Goal: Task Accomplishment & Management: Manage account settings

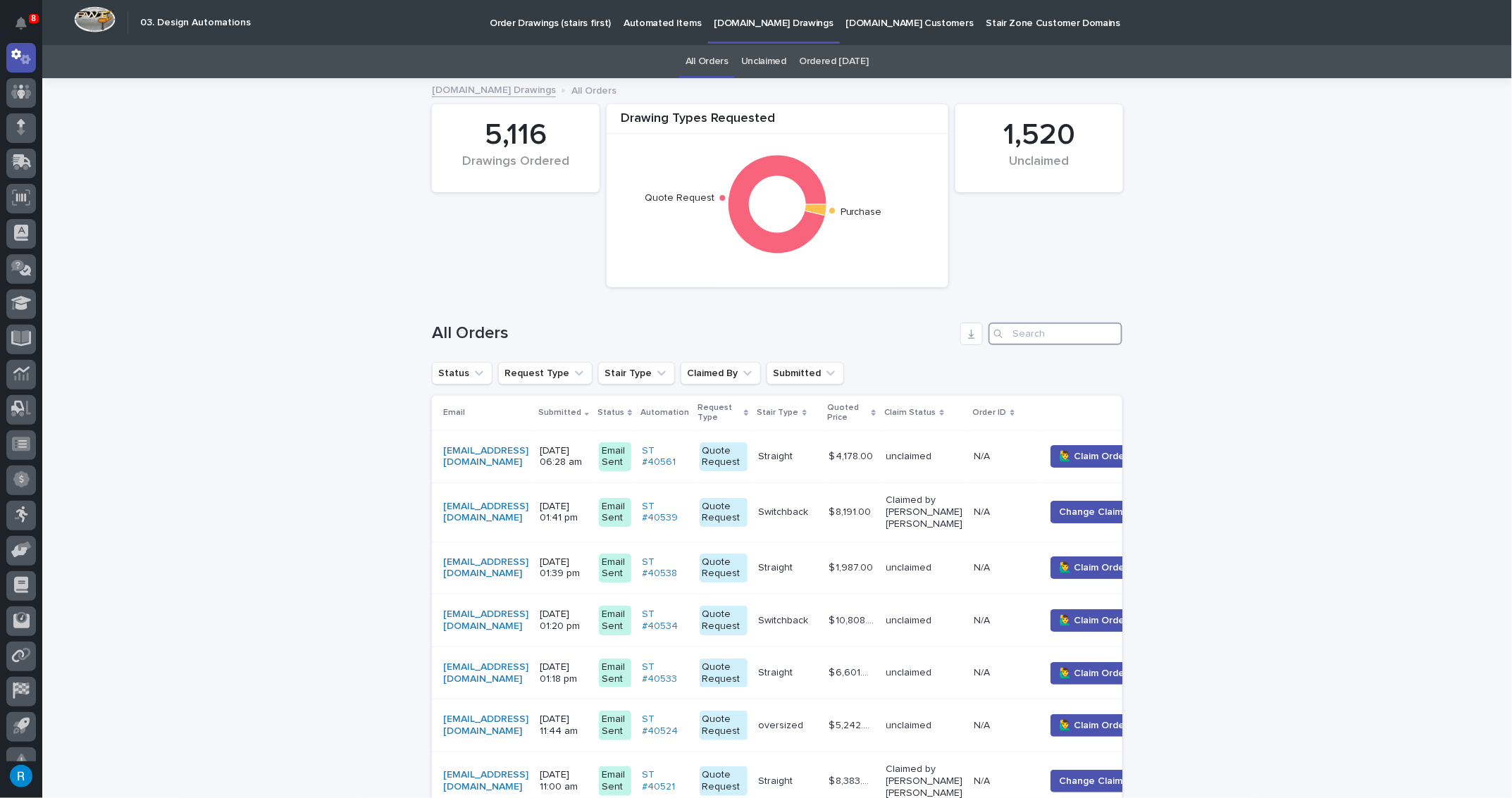
click at [1018, 335] on input "Search" at bounding box center [1056, 334] width 134 height 22
click at [1018, 334] on input "Search" at bounding box center [1056, 334] width 134 height 22
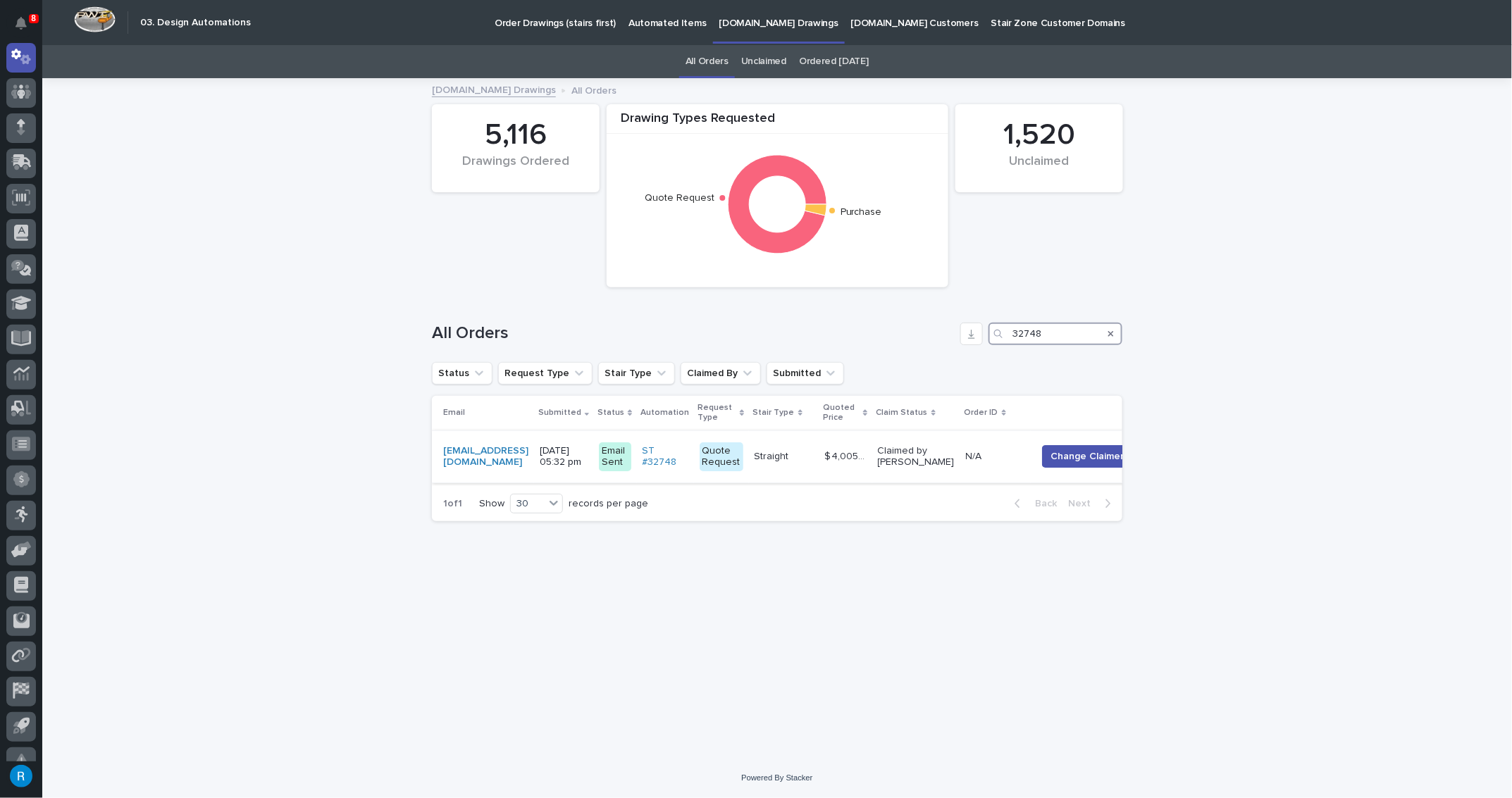
type input "32748"
click at [694, 451] on td "ST #32748" at bounding box center [665, 456] width 57 height 53
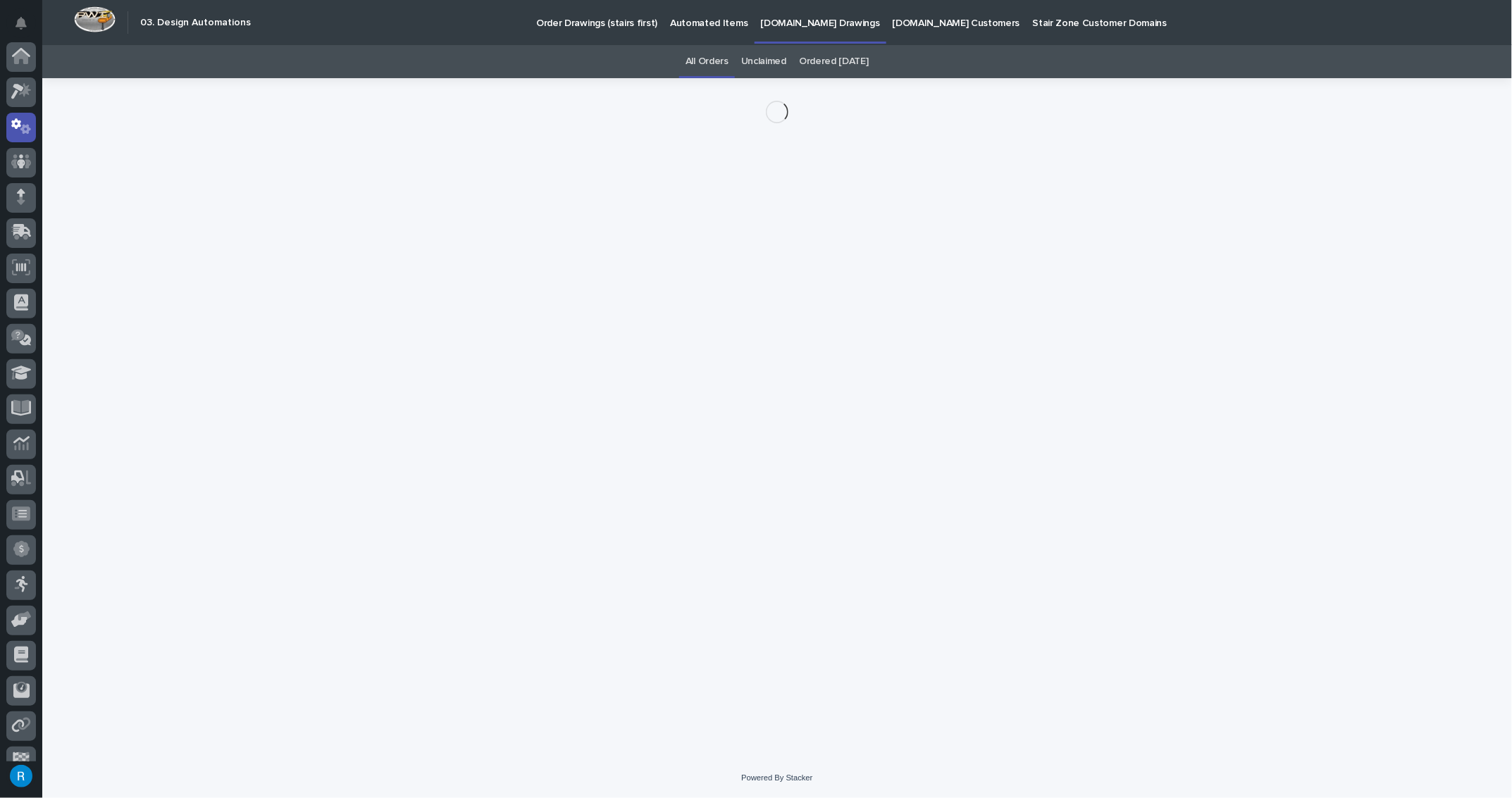
scroll to position [70, 0]
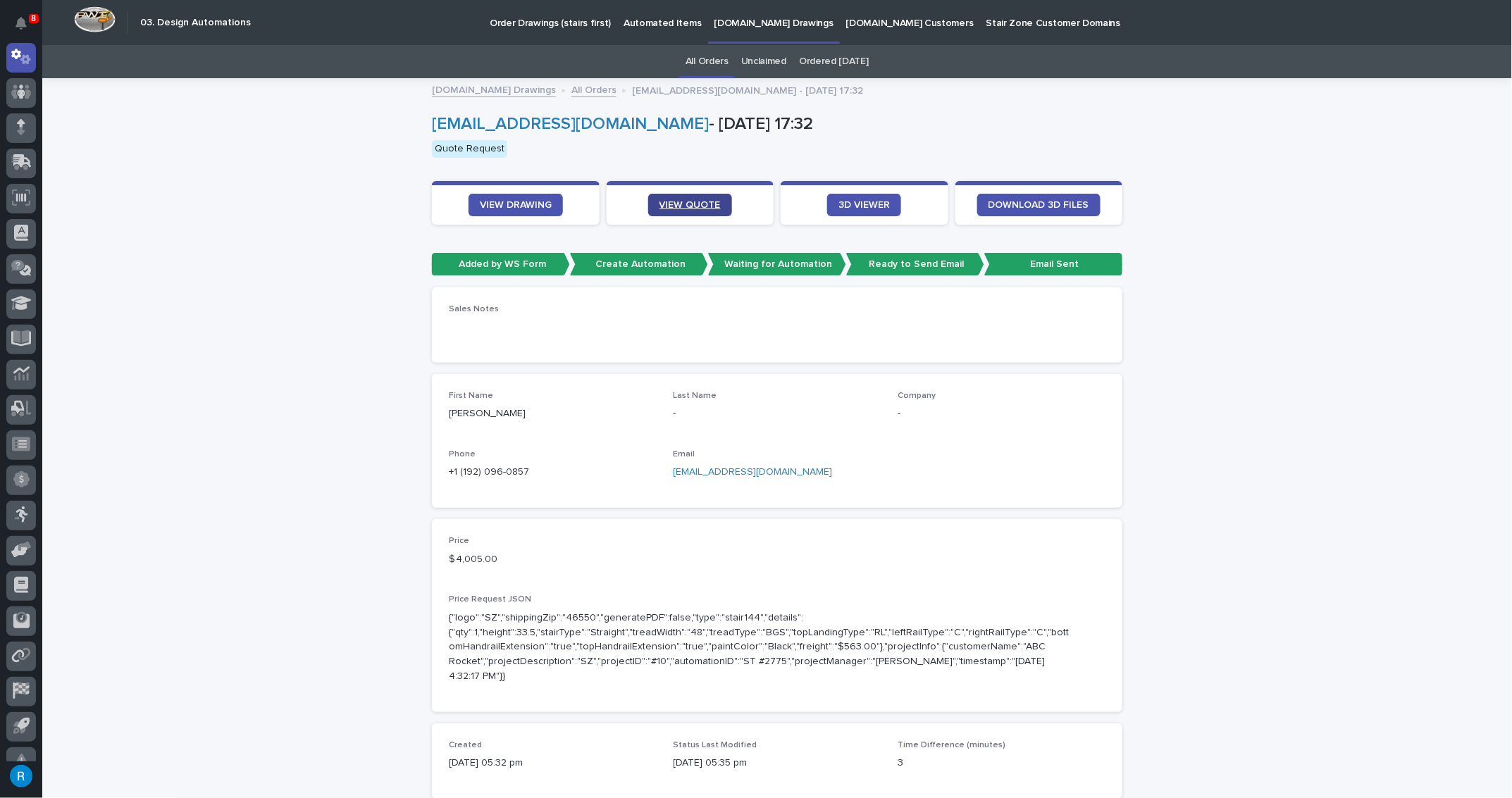
click at [701, 202] on span "VIEW QUOTE" at bounding box center [690, 205] width 61 height 10
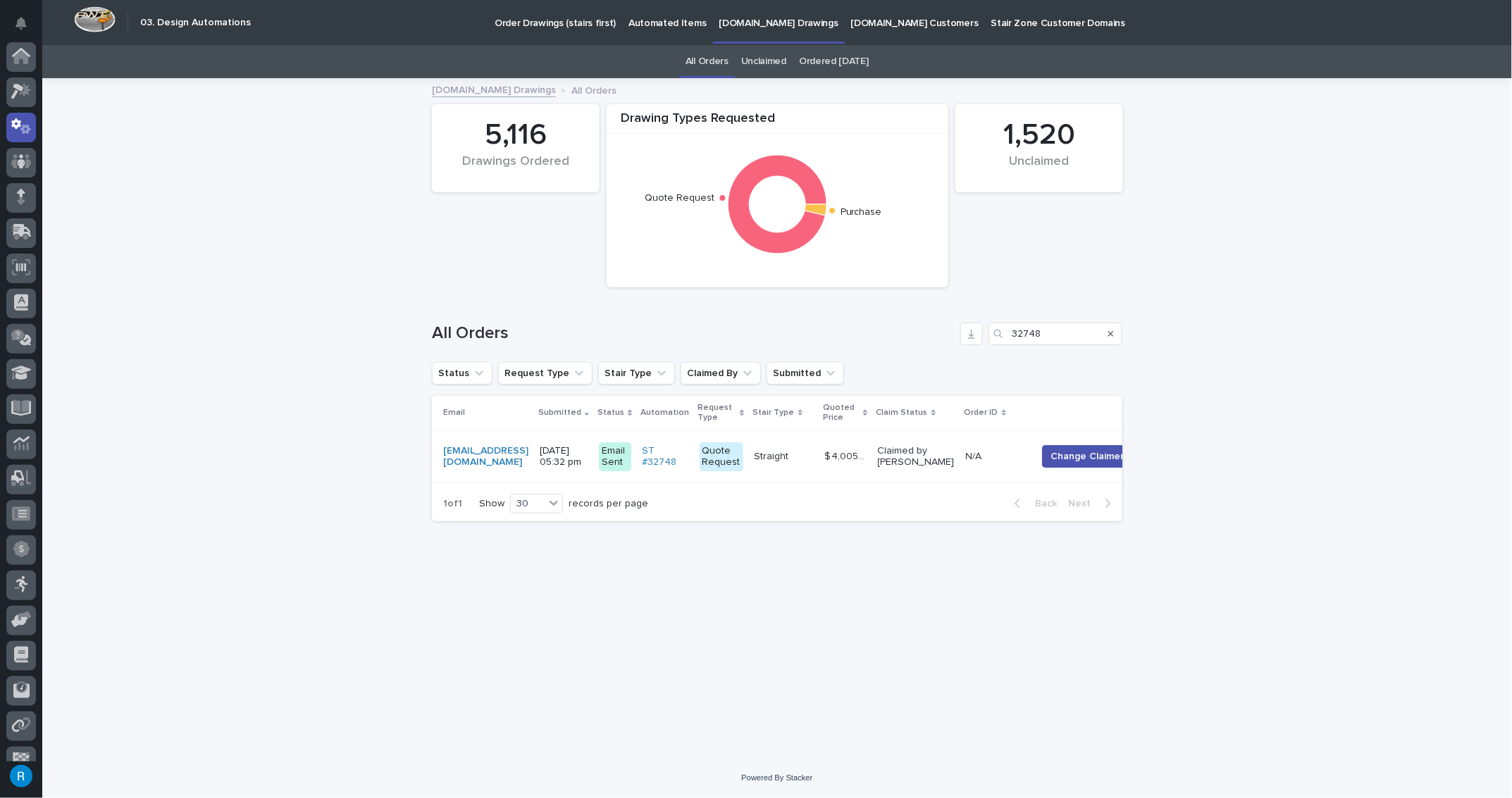
scroll to position [70, 0]
click at [736, 22] on p "[DOMAIN_NAME] Drawings" at bounding box center [779, 15] width 119 height 30
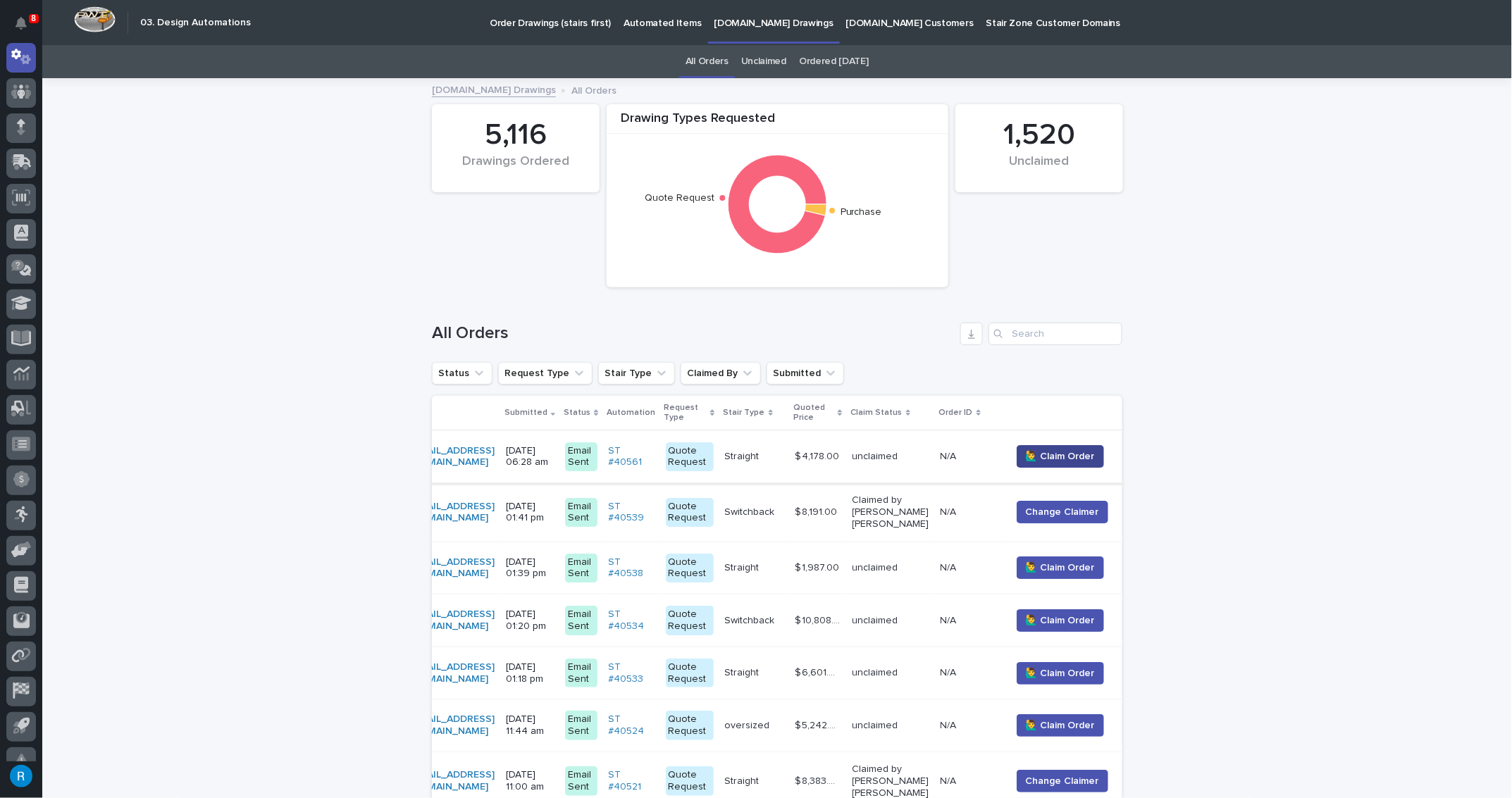
click at [1095, 457] on span "🙋‍♂️ Claim Order" at bounding box center [1060, 456] width 69 height 14
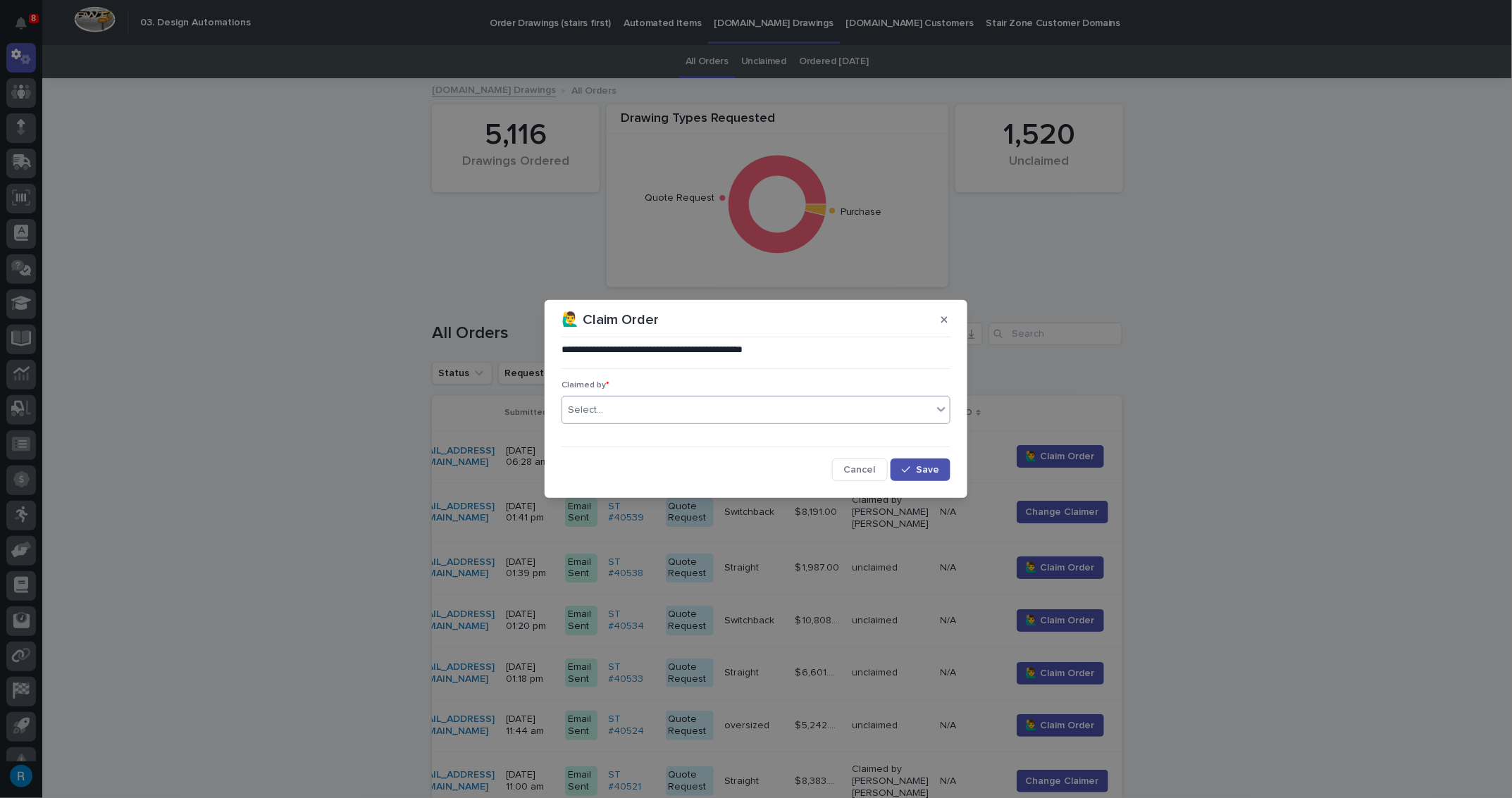
click at [587, 408] on div "Select..." at bounding box center [586, 410] width 36 height 15
type input "*****"
click at [604, 435] on div "Roark Jones" at bounding box center [756, 436] width 388 height 24
click at [917, 470] on button "Save" at bounding box center [920, 470] width 60 height 22
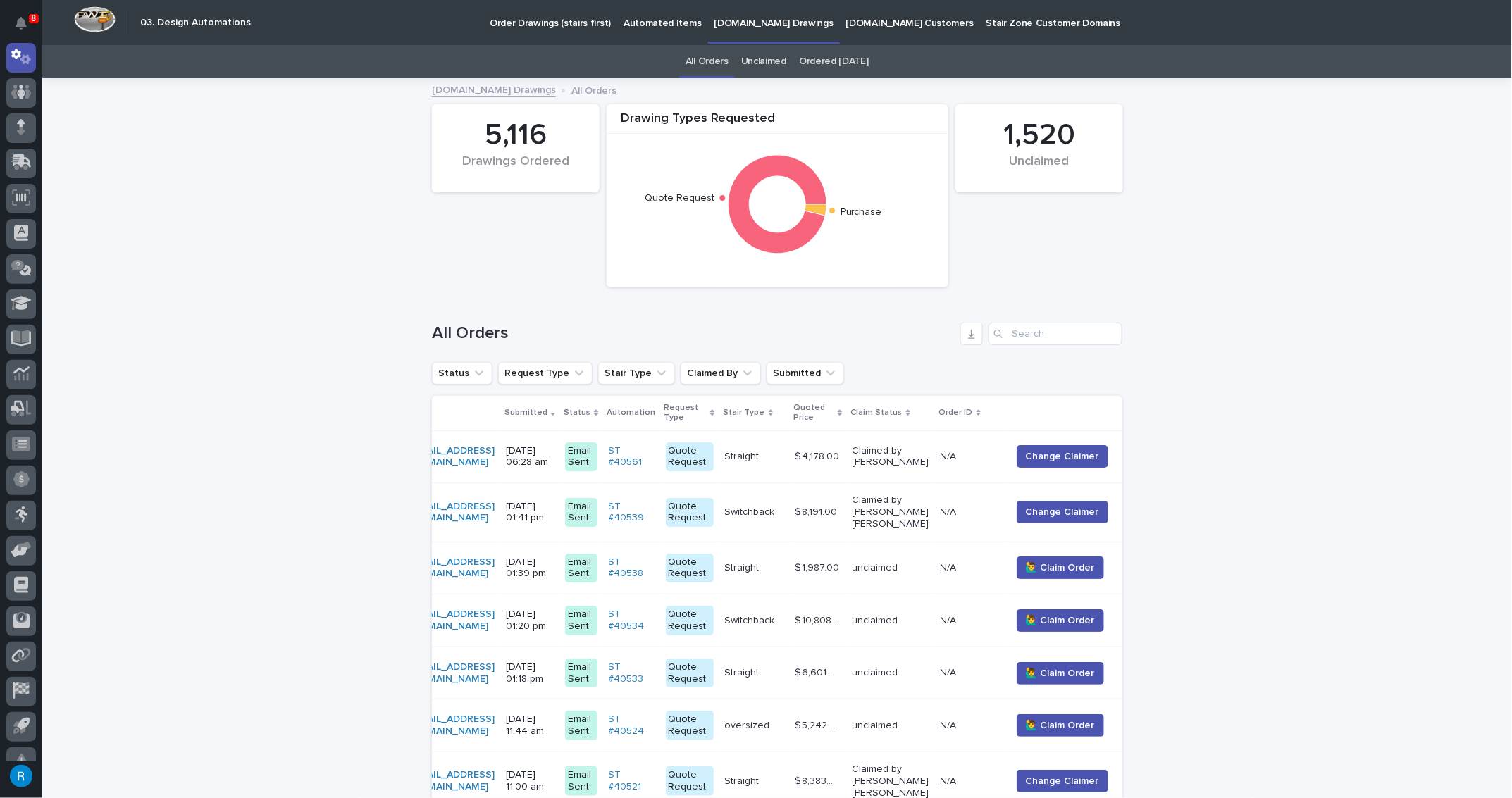
click at [784, 458] on p at bounding box center [755, 457] width 59 height 12
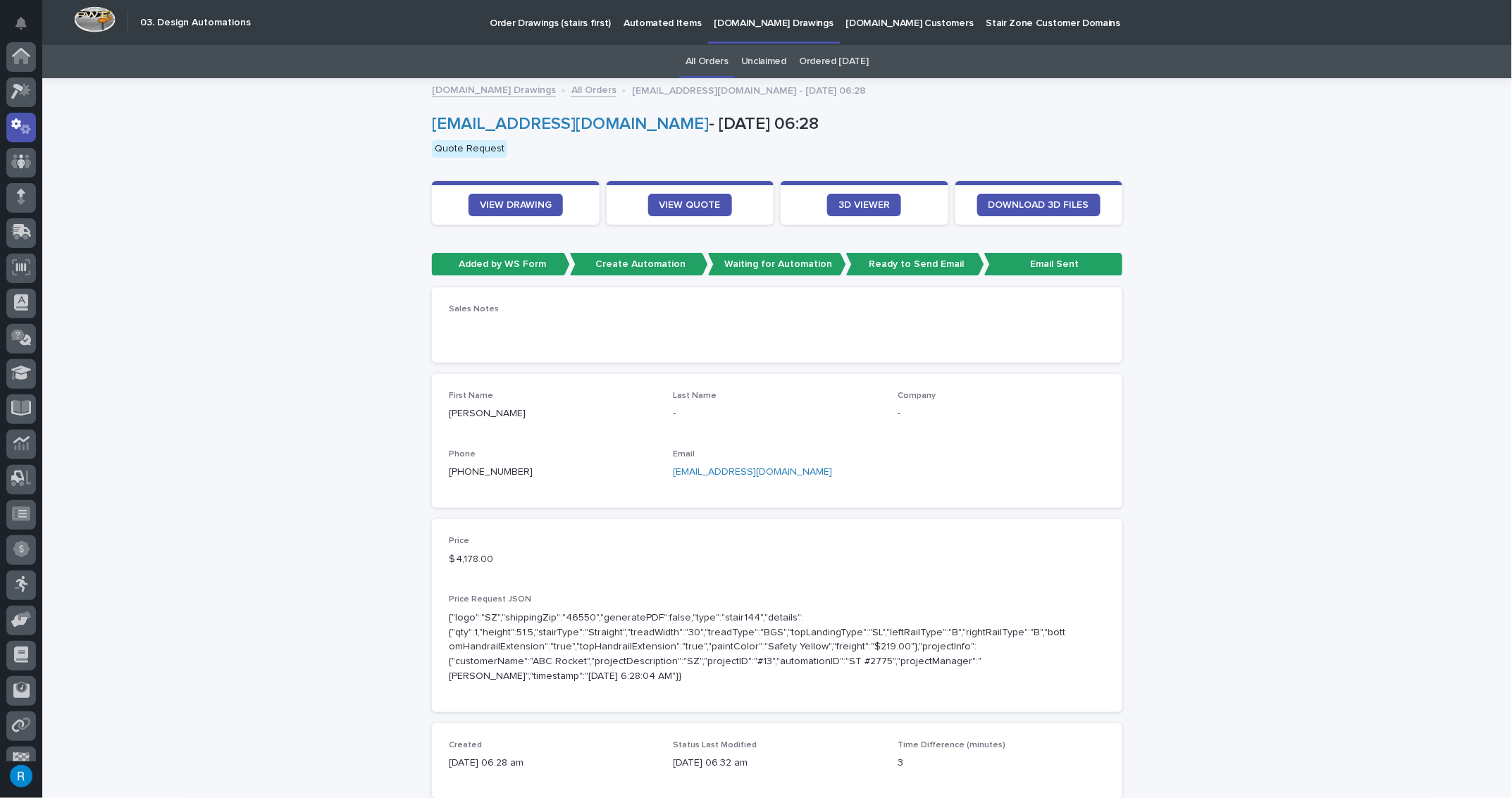
scroll to position [70, 0]
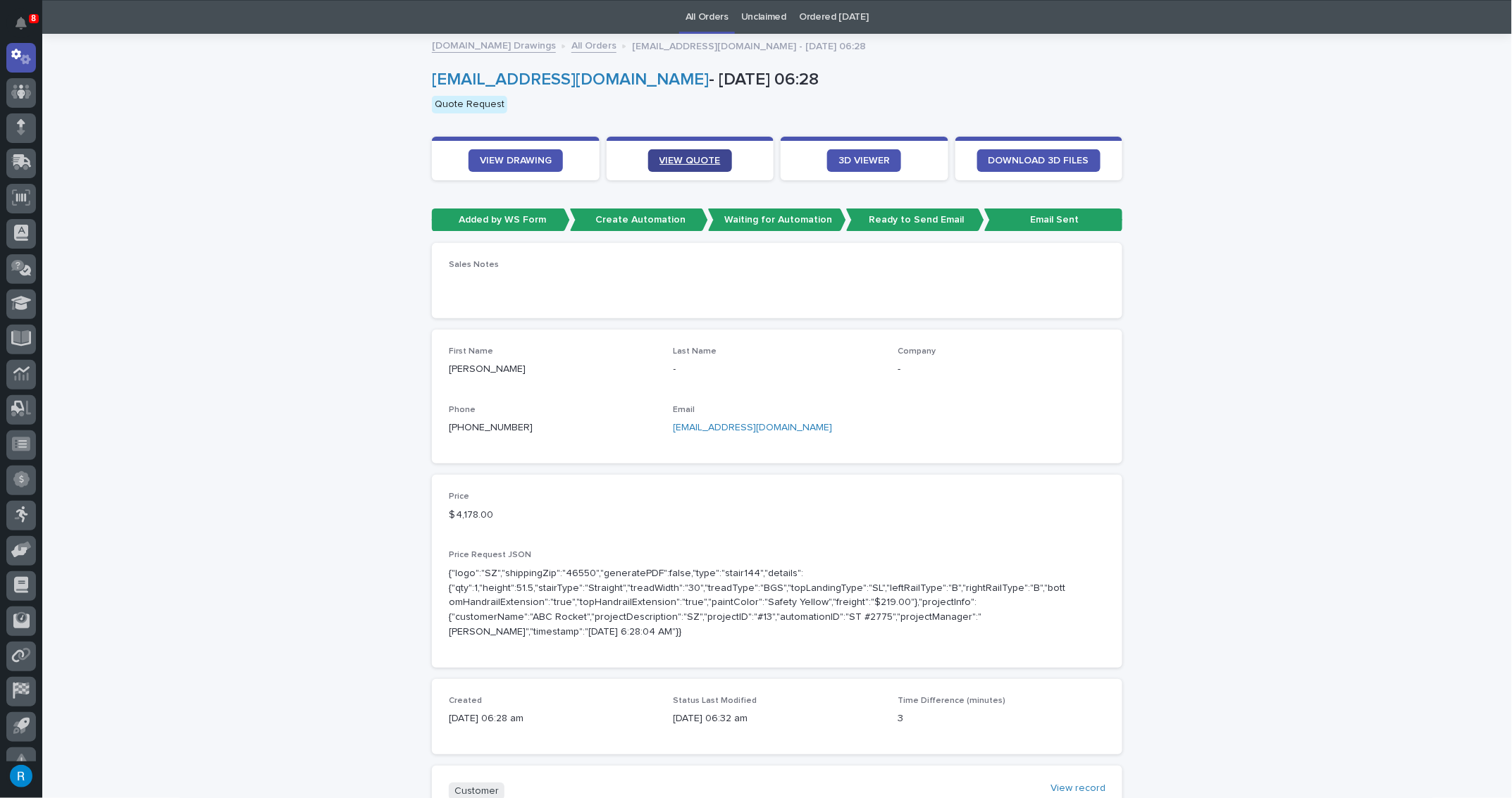
click at [687, 159] on span "VIEW QUOTE" at bounding box center [690, 160] width 61 height 10
drag, startPoint x: 811, startPoint y: 429, endPoint x: 669, endPoint y: 426, distance: 142.0
click at [674, 426] on p "sdelaney@rossincineration.com" at bounding box center [777, 428] width 208 height 15
copy link "sdelaney@rossincineration.com"
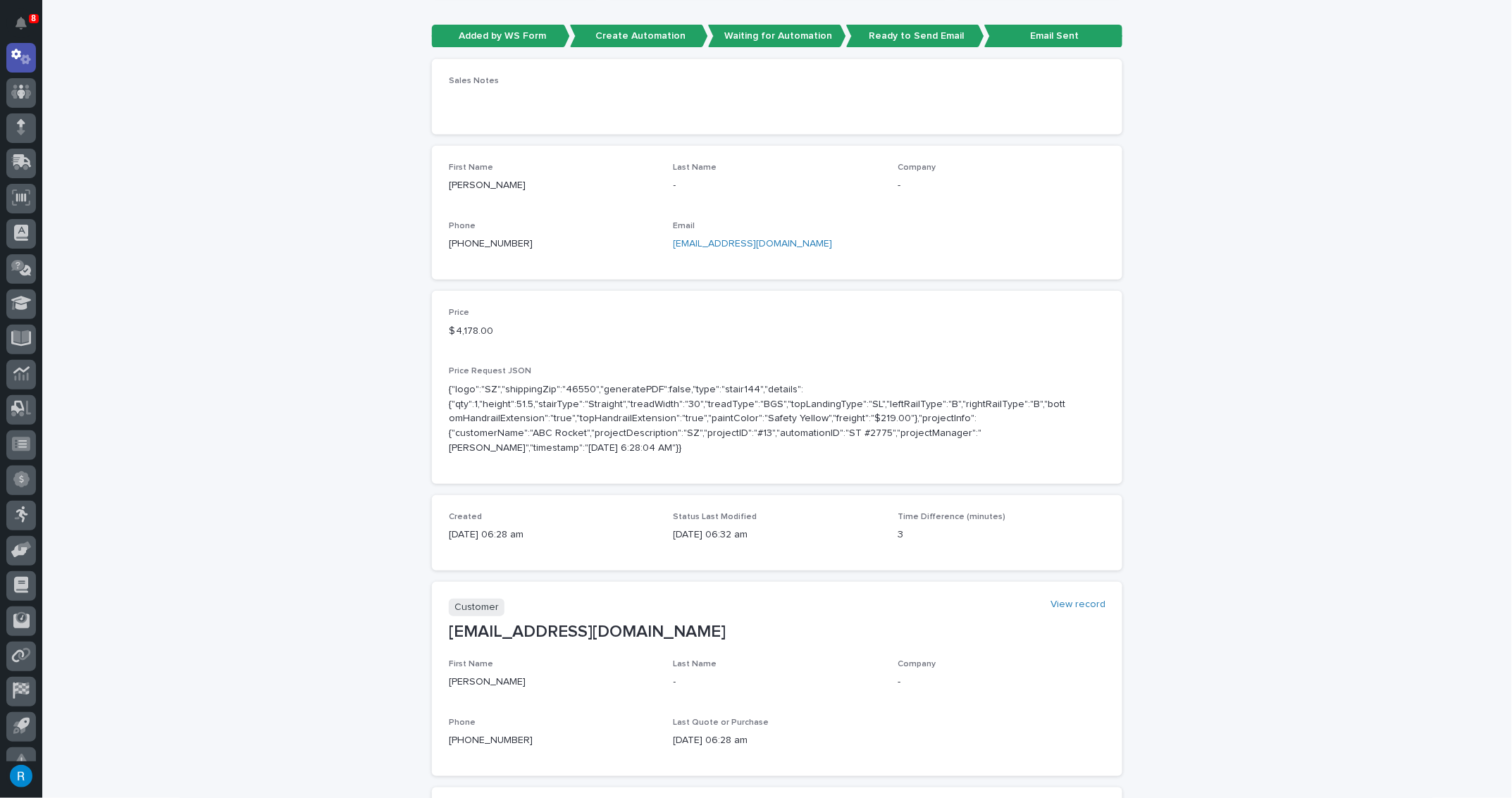
scroll to position [237, 0]
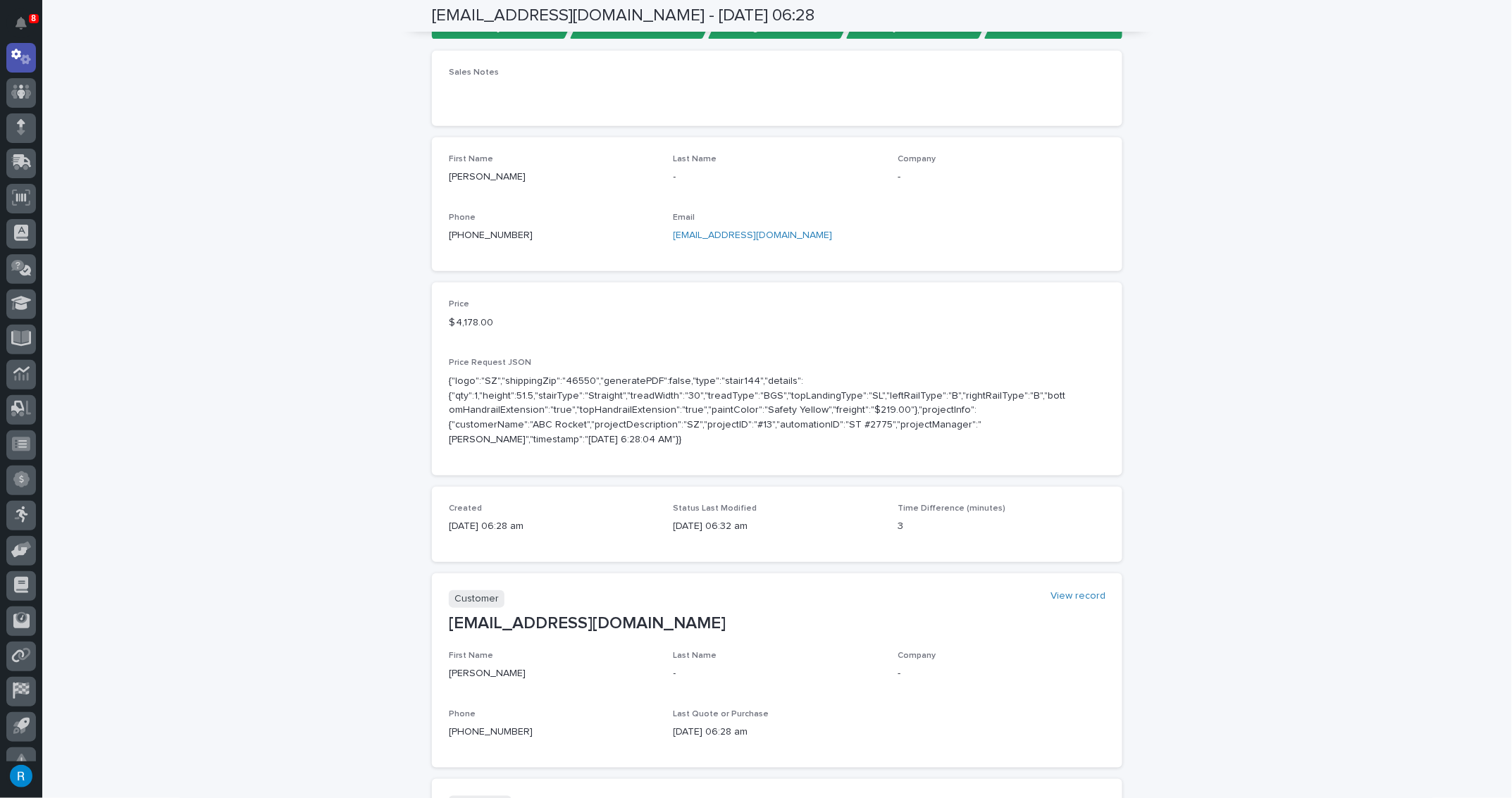
copy link "sdelaney@rossincineration.com"
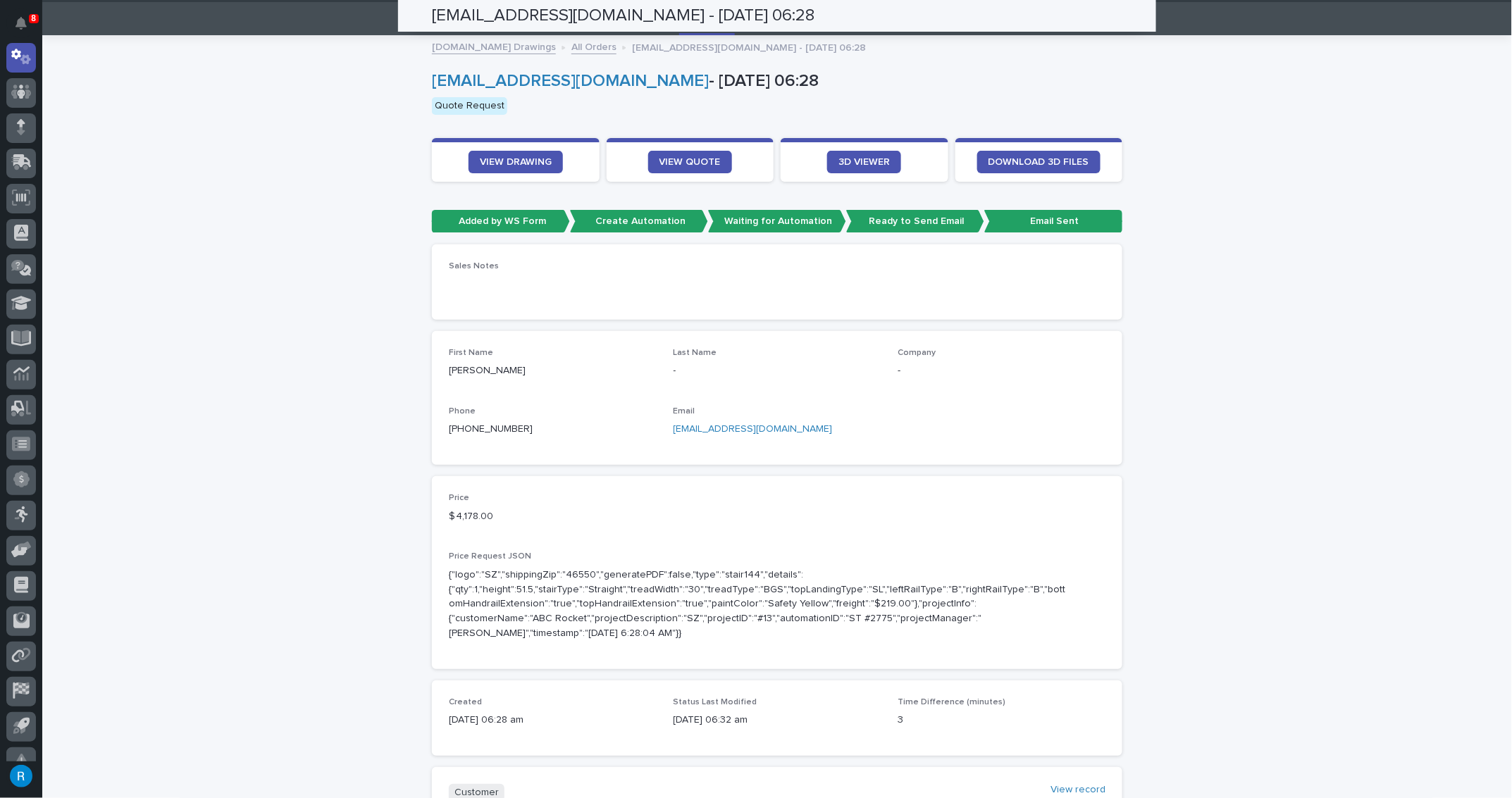
scroll to position [0, 0]
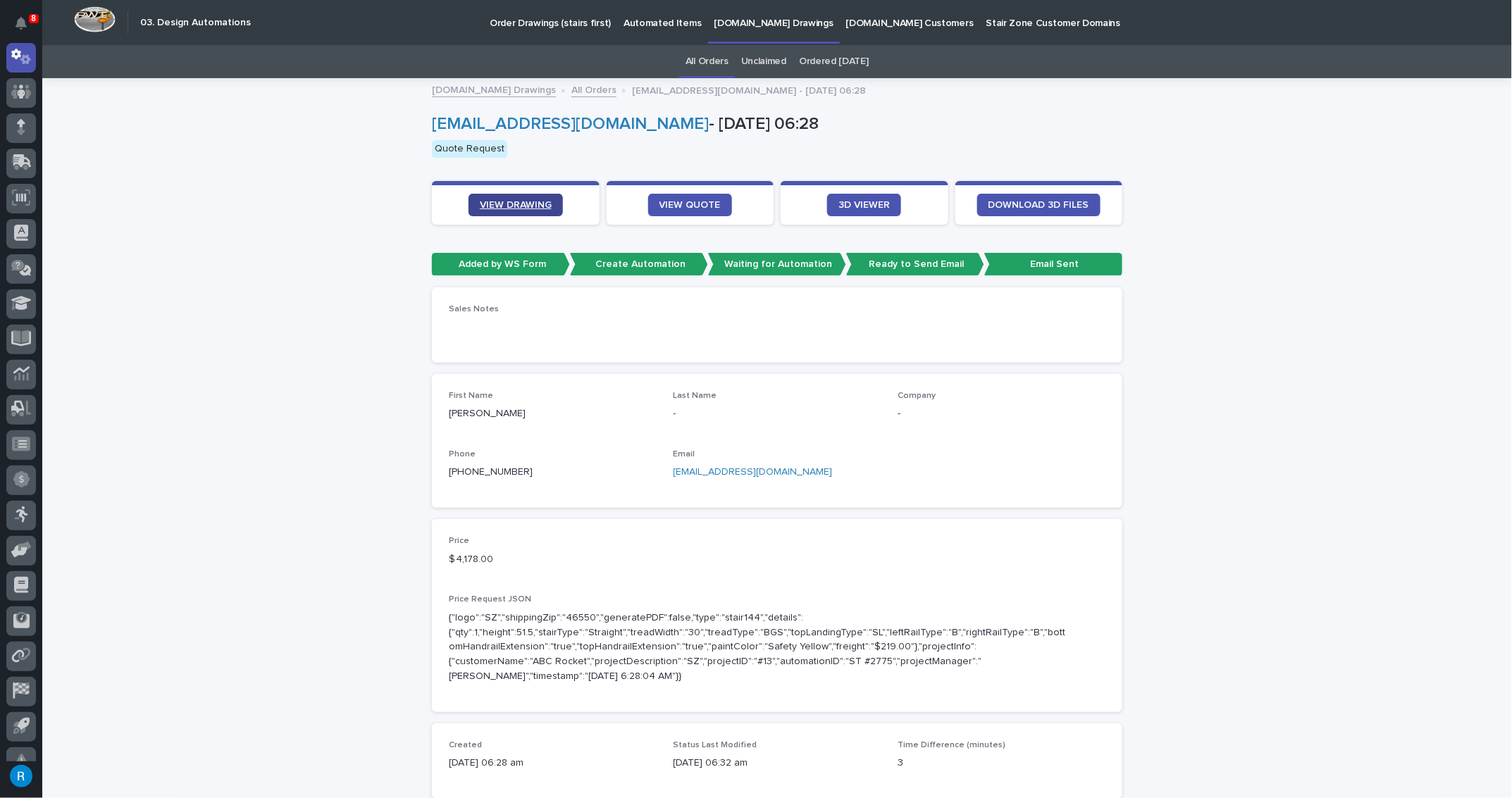
click at [519, 209] on link "VIEW DRAWING" at bounding box center [516, 205] width 95 height 22
click at [895, 464] on div "First Name Sean Last Name - Company - Phone +1 (440) 748-5825 Email sdelaney@ro…" at bounding box center [777, 441] width 657 height 100
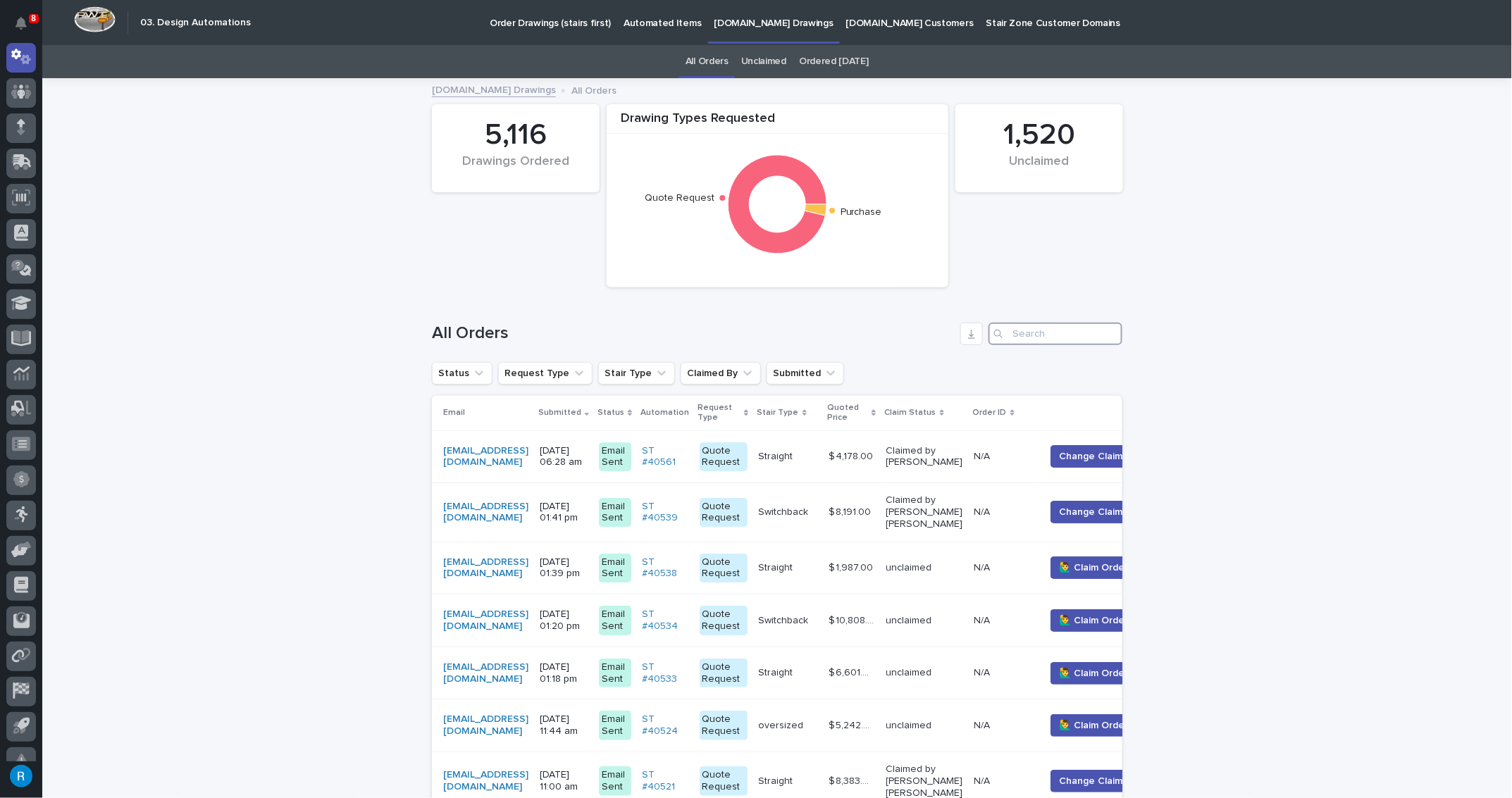
click at [1019, 330] on input "Search" at bounding box center [1056, 334] width 134 height 22
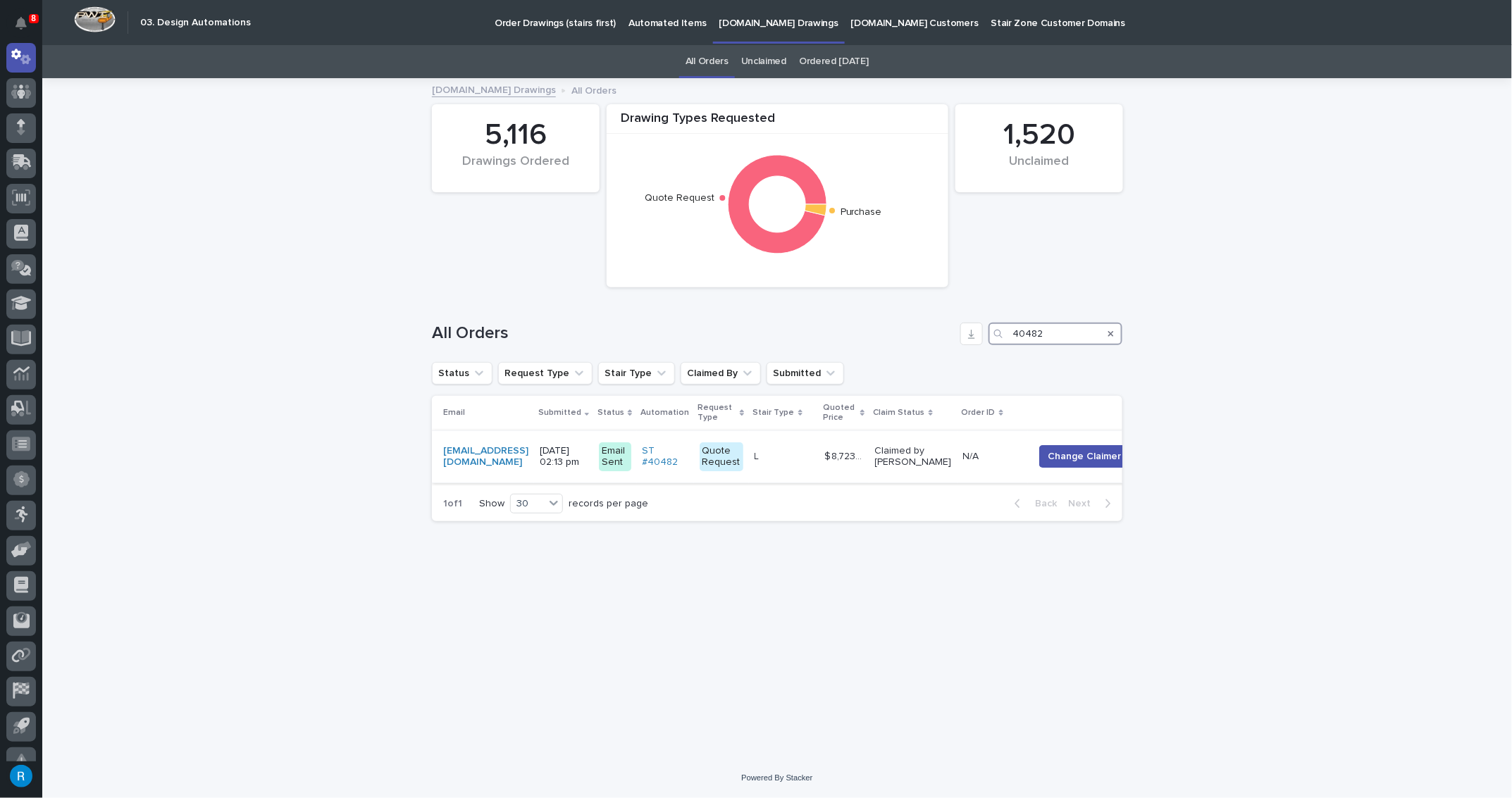
type input "40482"
click at [800, 461] on p at bounding box center [784, 457] width 59 height 12
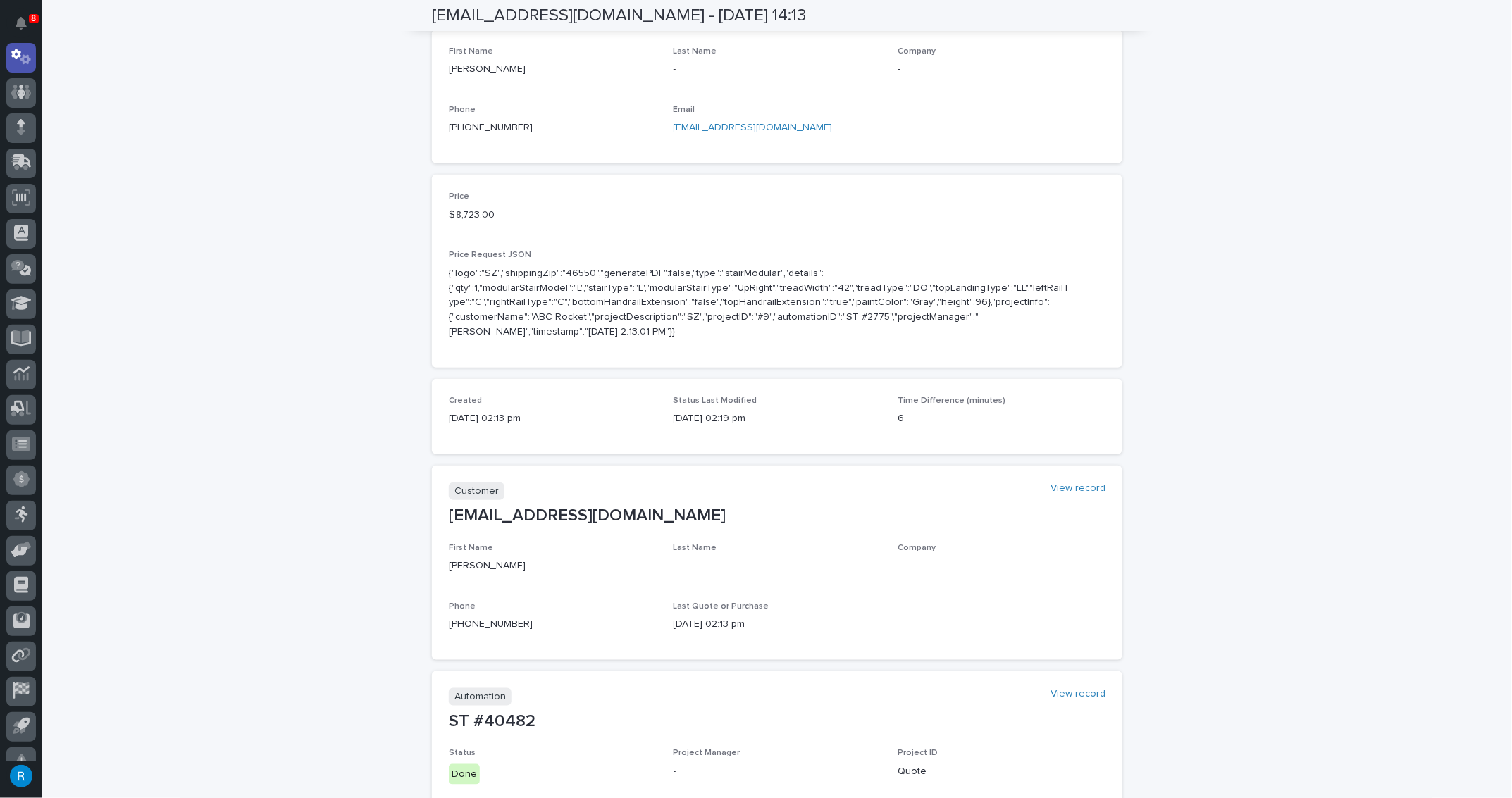
scroll to position [64, 0]
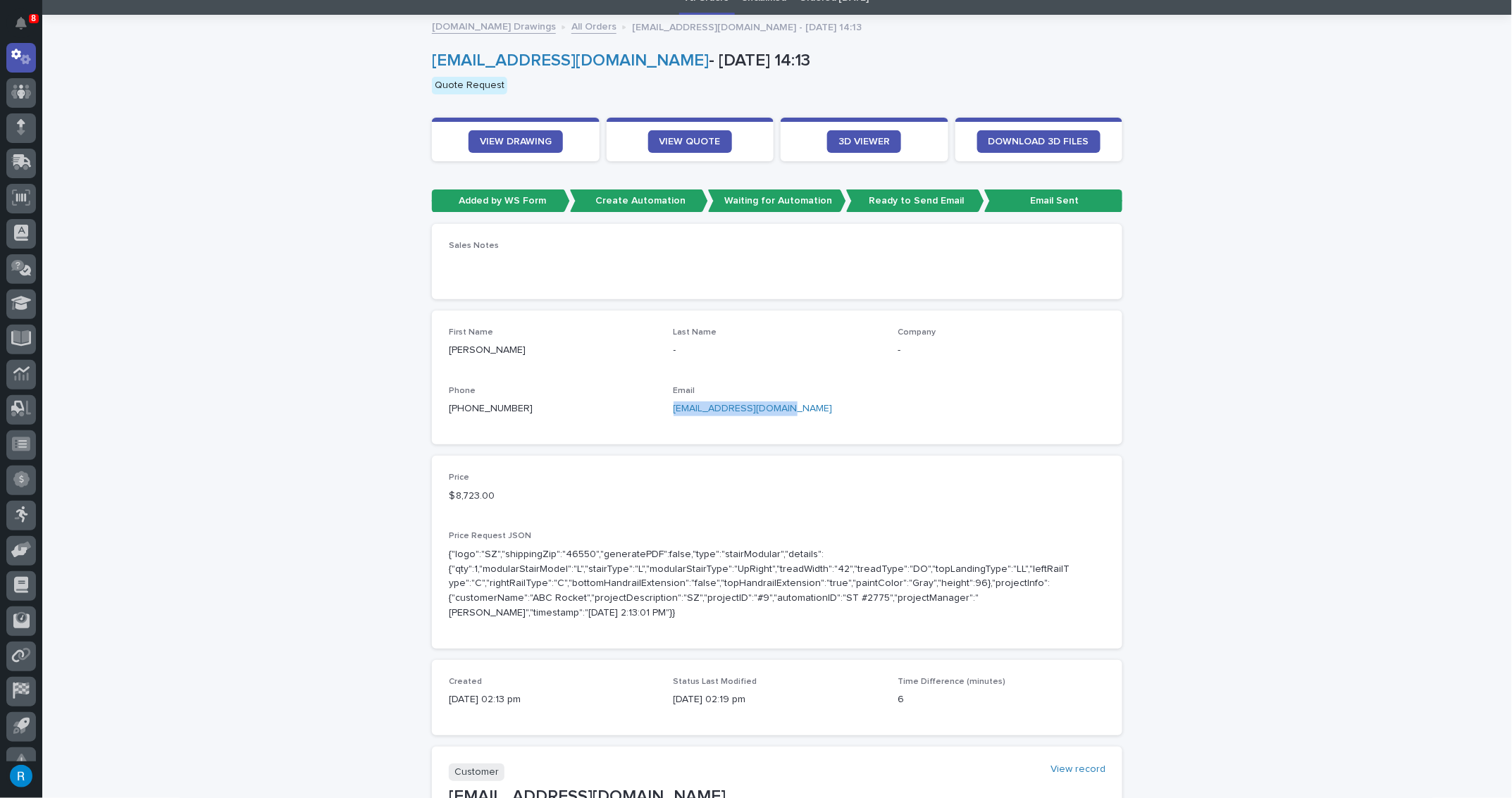
drag, startPoint x: 777, startPoint y: 409, endPoint x: 663, endPoint y: 410, distance: 114.0
click at [666, 410] on div "First Name Clark Last Name - Company - Phone +1 (443) 277-9391 Email jjleasingm…" at bounding box center [777, 377] width 657 height 100
copy link "jjleasingmgt@gmail.com"
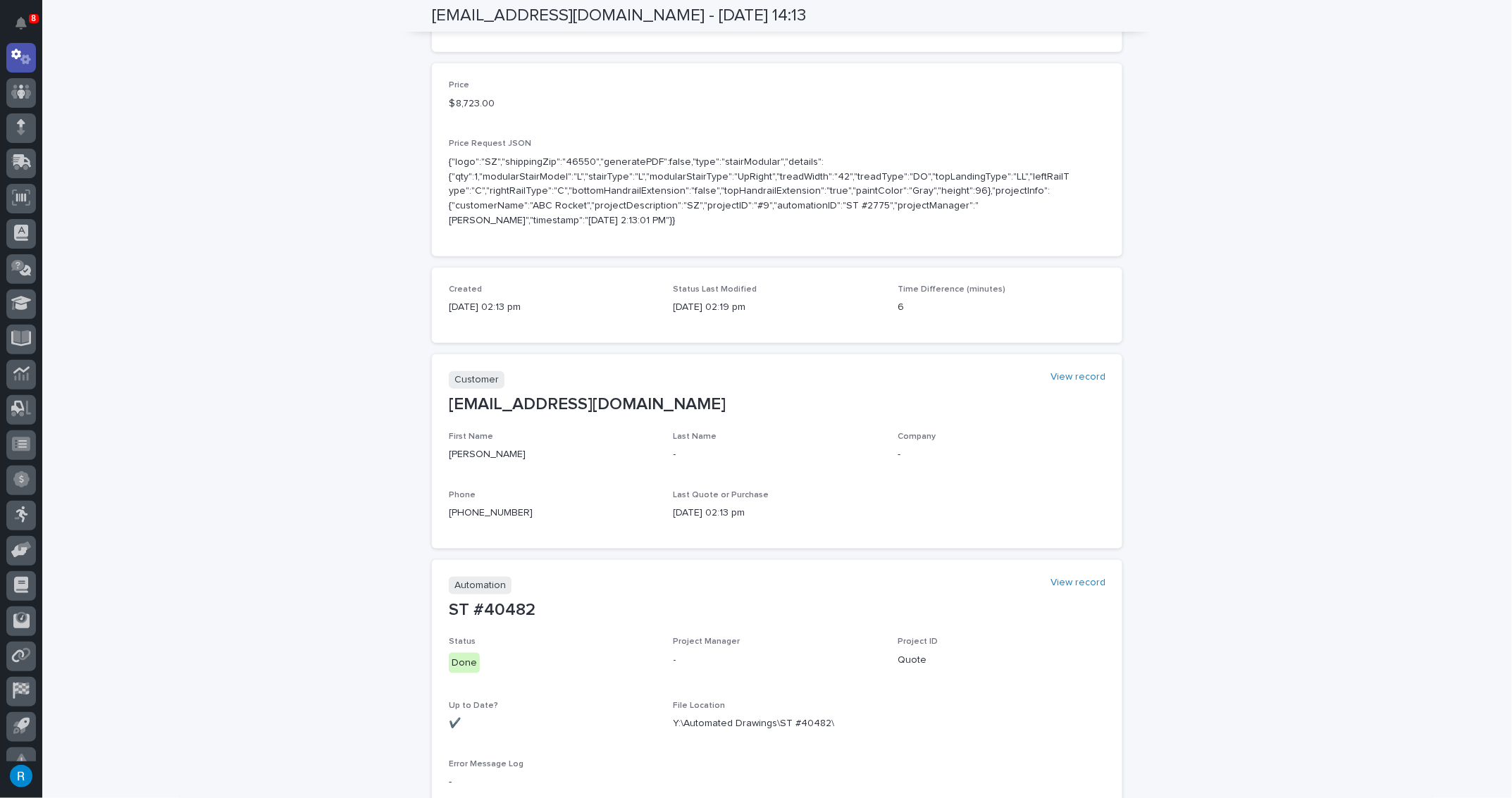
scroll to position [192, 0]
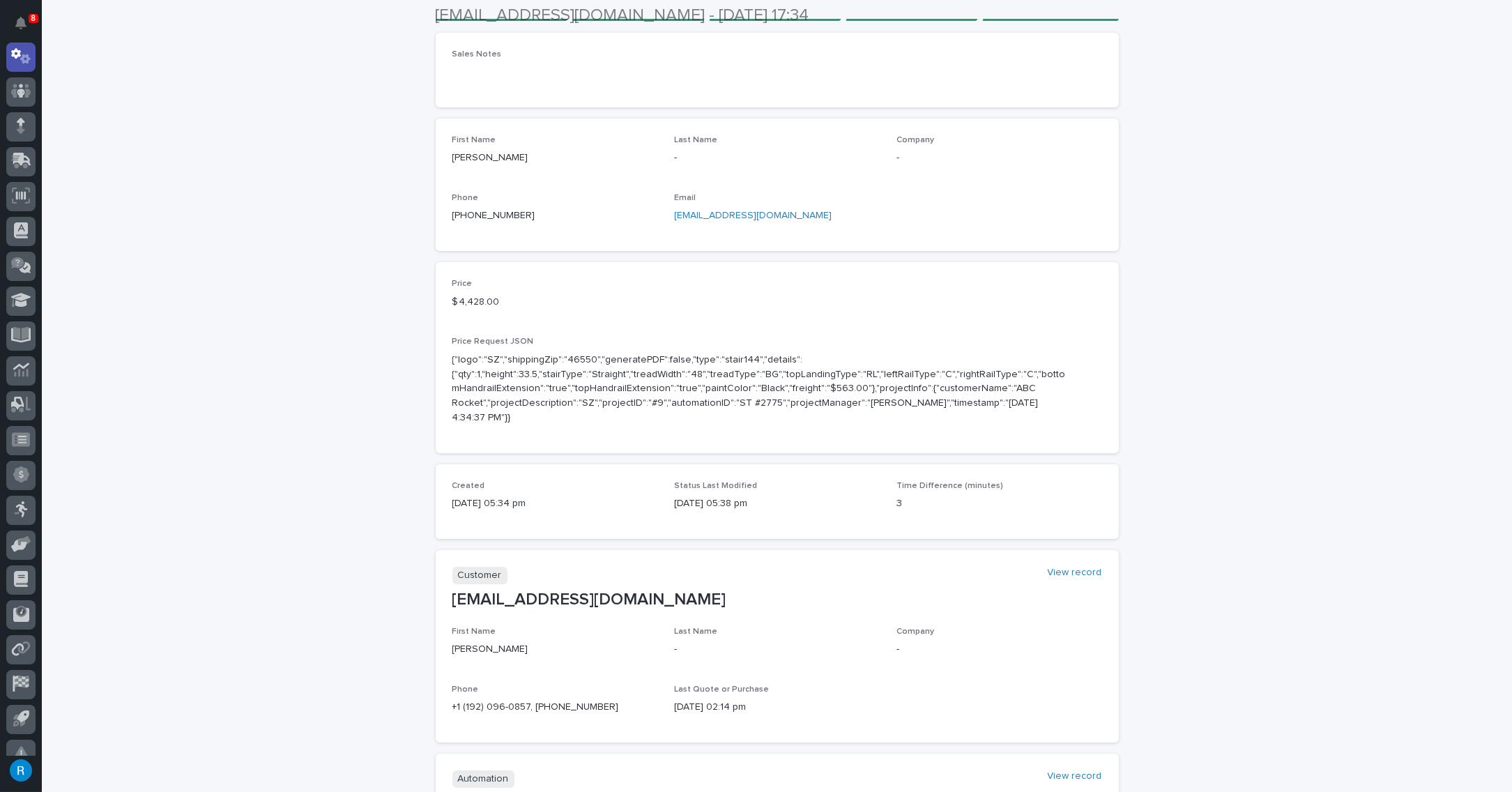
scroll to position [253, 0]
drag, startPoint x: 797, startPoint y: 215, endPoint x: 672, endPoint y: 213, distance: 125.0
click at [674, 213] on p "[EMAIL_ADDRESS][DOMAIN_NAME]" at bounding box center [776, 214] width 206 height 15
copy link "[EMAIL_ADDRESS][DOMAIN_NAME]"
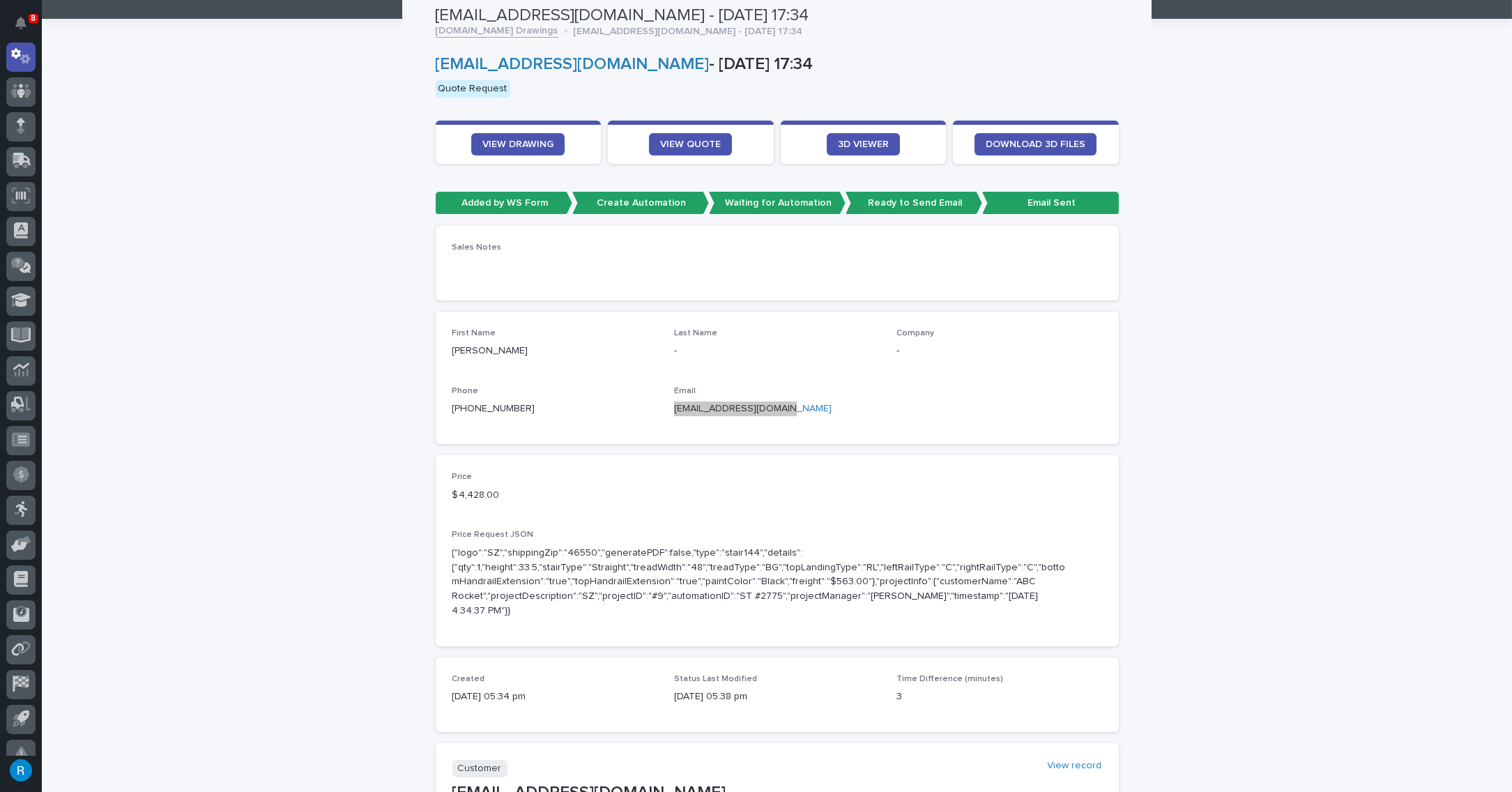
scroll to position [0, 0]
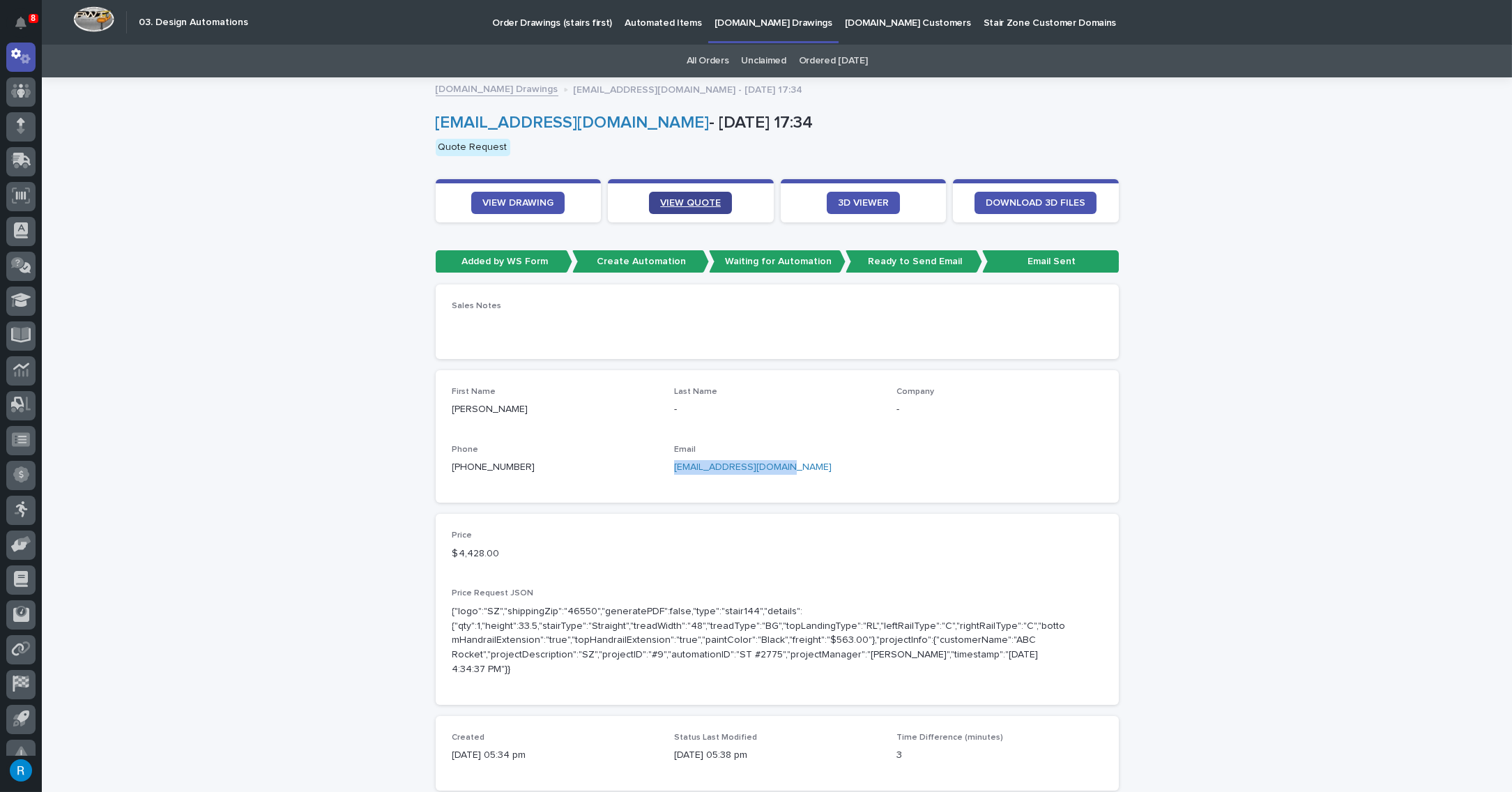
click at [692, 203] on span "VIEW QUOTE" at bounding box center [690, 203] width 61 height 10
click at [674, 204] on span "VIEW QUOTE" at bounding box center [690, 203] width 61 height 10
click at [505, 206] on span "VIEW DRAWING" at bounding box center [517, 203] width 71 height 10
click at [693, 206] on span "VIEW QUOTE" at bounding box center [690, 203] width 61 height 10
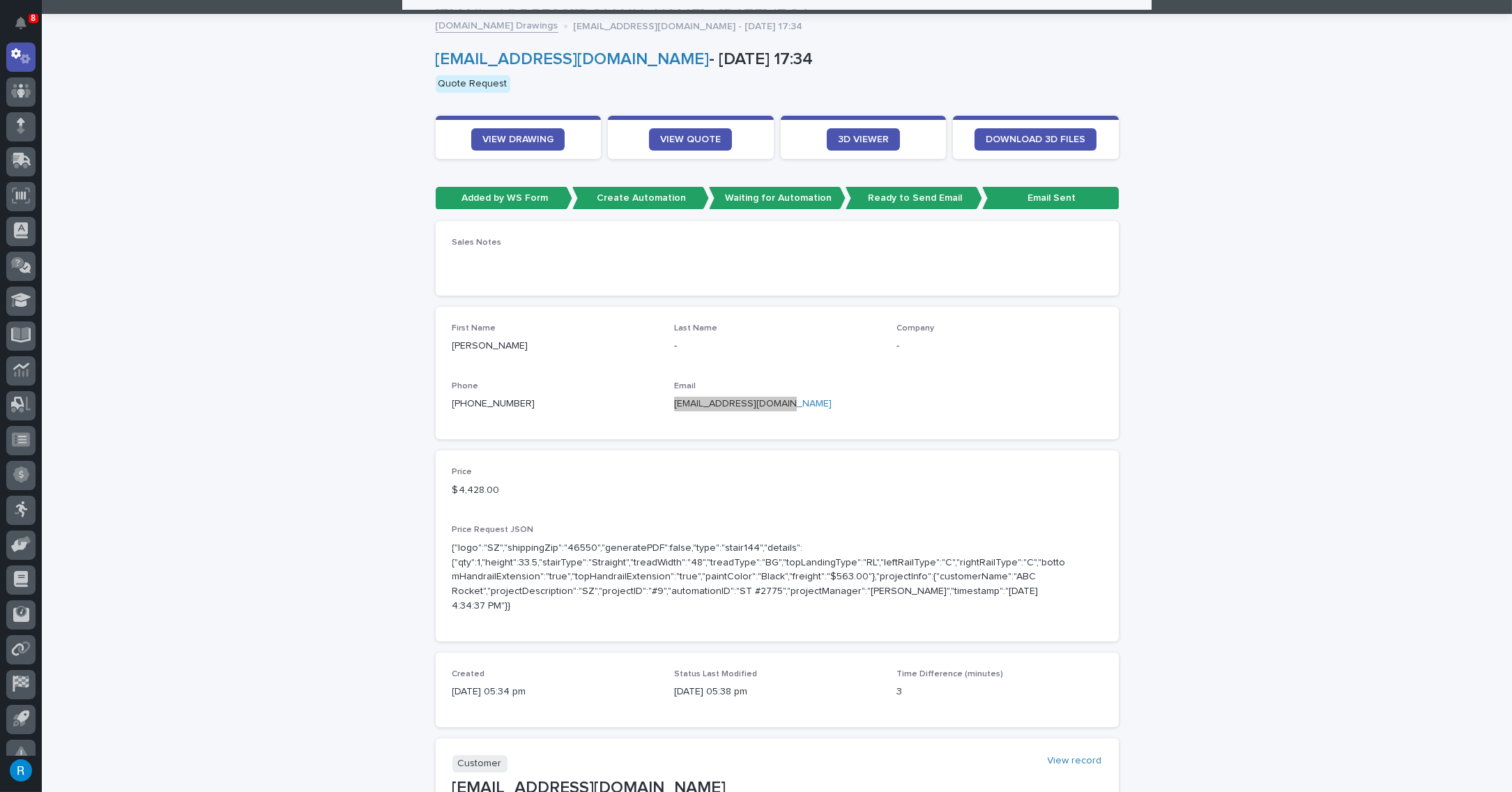
scroll to position [63, 0]
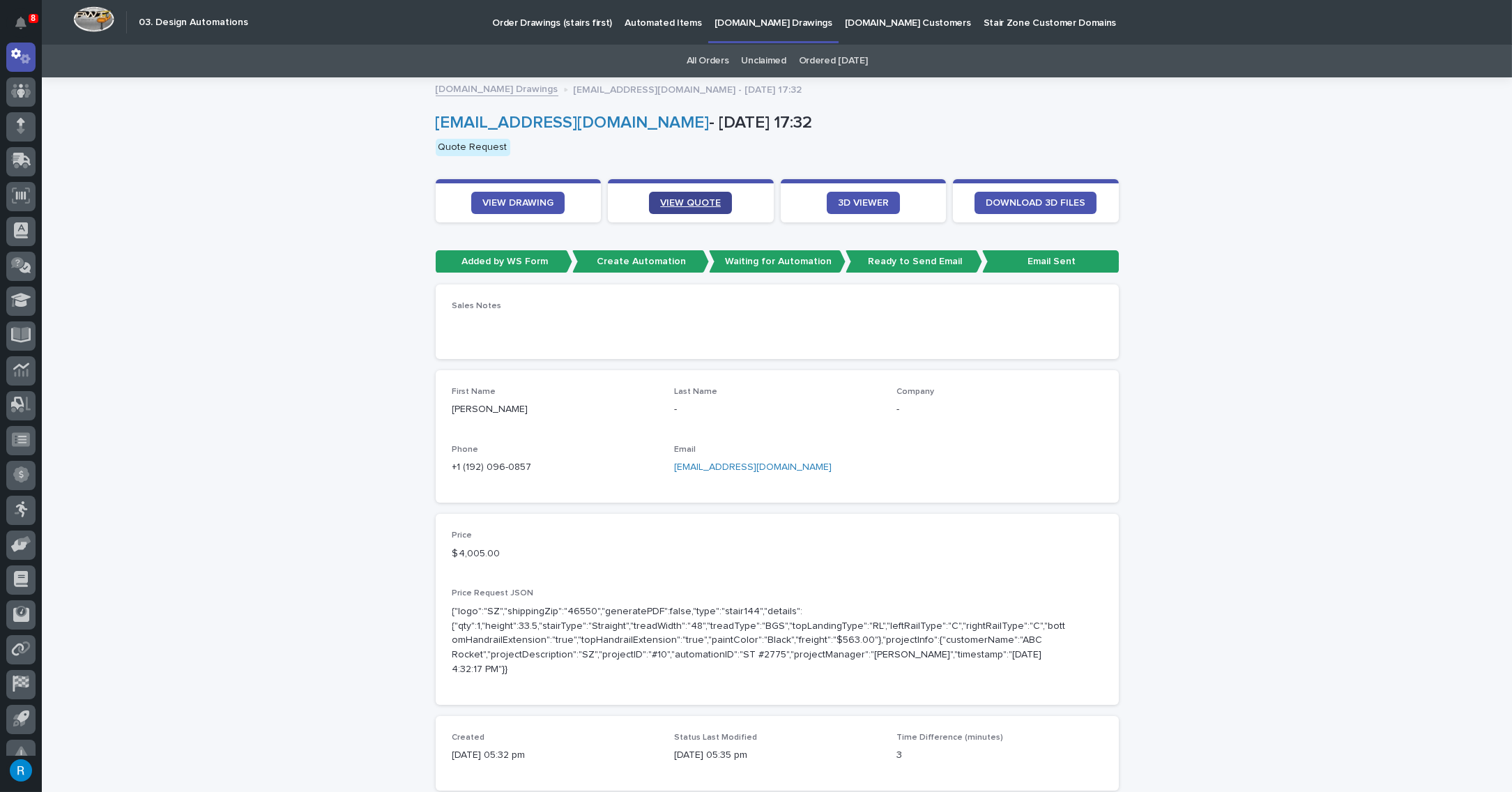
click at [692, 201] on span "VIEW QUOTE" at bounding box center [690, 203] width 61 height 10
click at [520, 201] on span "VIEW DRAWING" at bounding box center [517, 203] width 71 height 10
click at [681, 203] on span "VIEW QUOTE" at bounding box center [690, 203] width 61 height 10
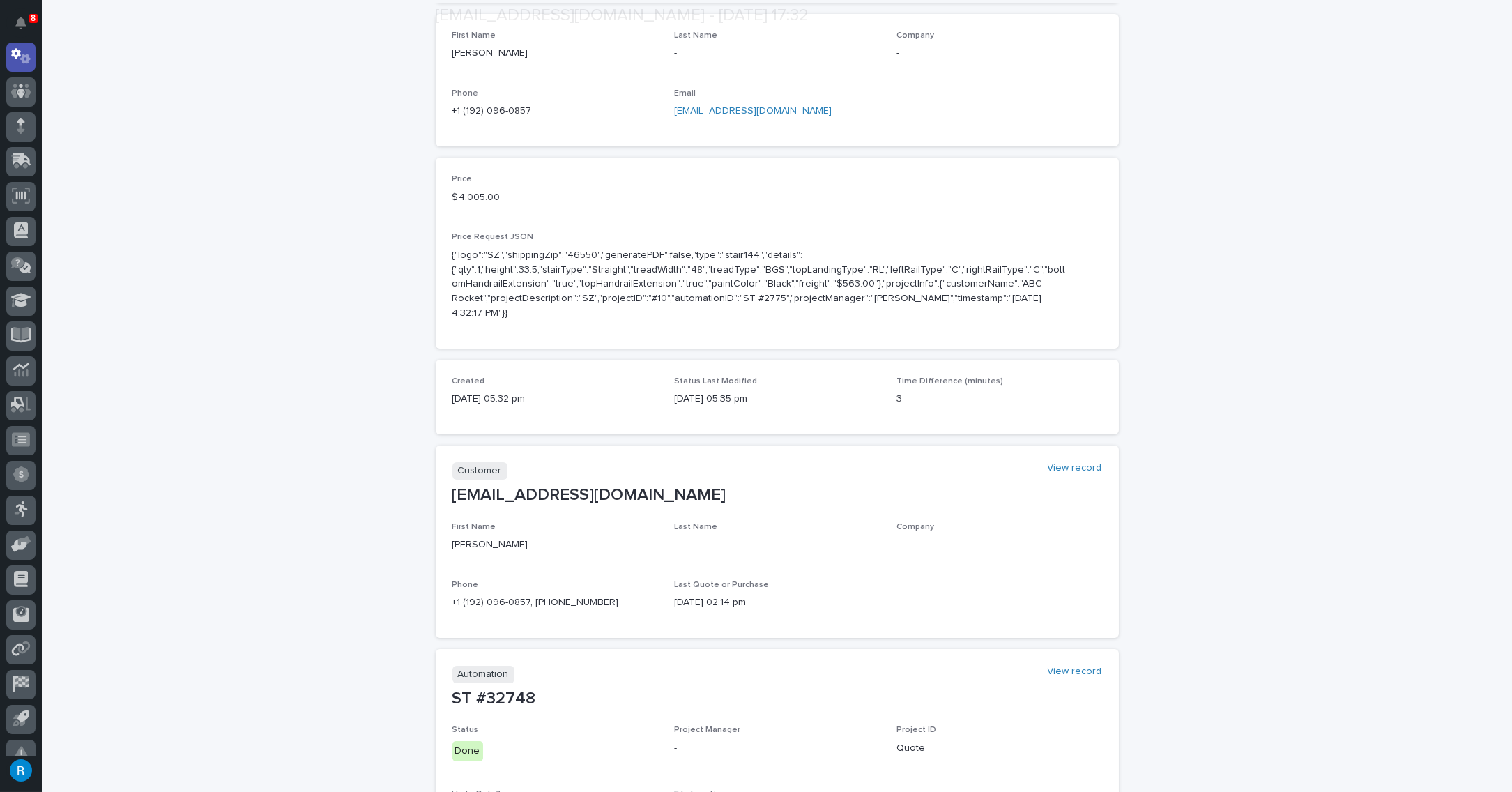
scroll to position [444, 0]
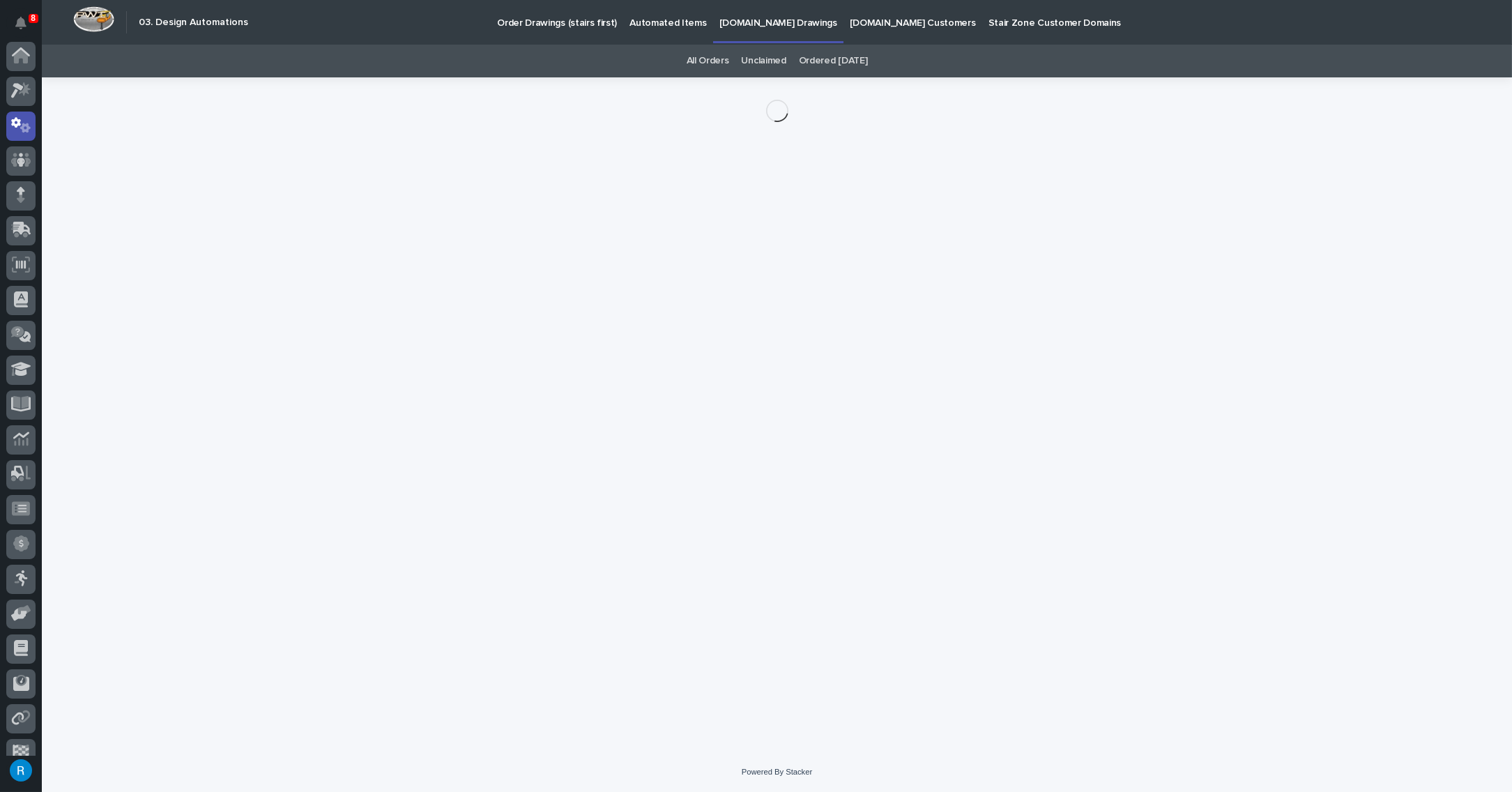
scroll to position [69, 0]
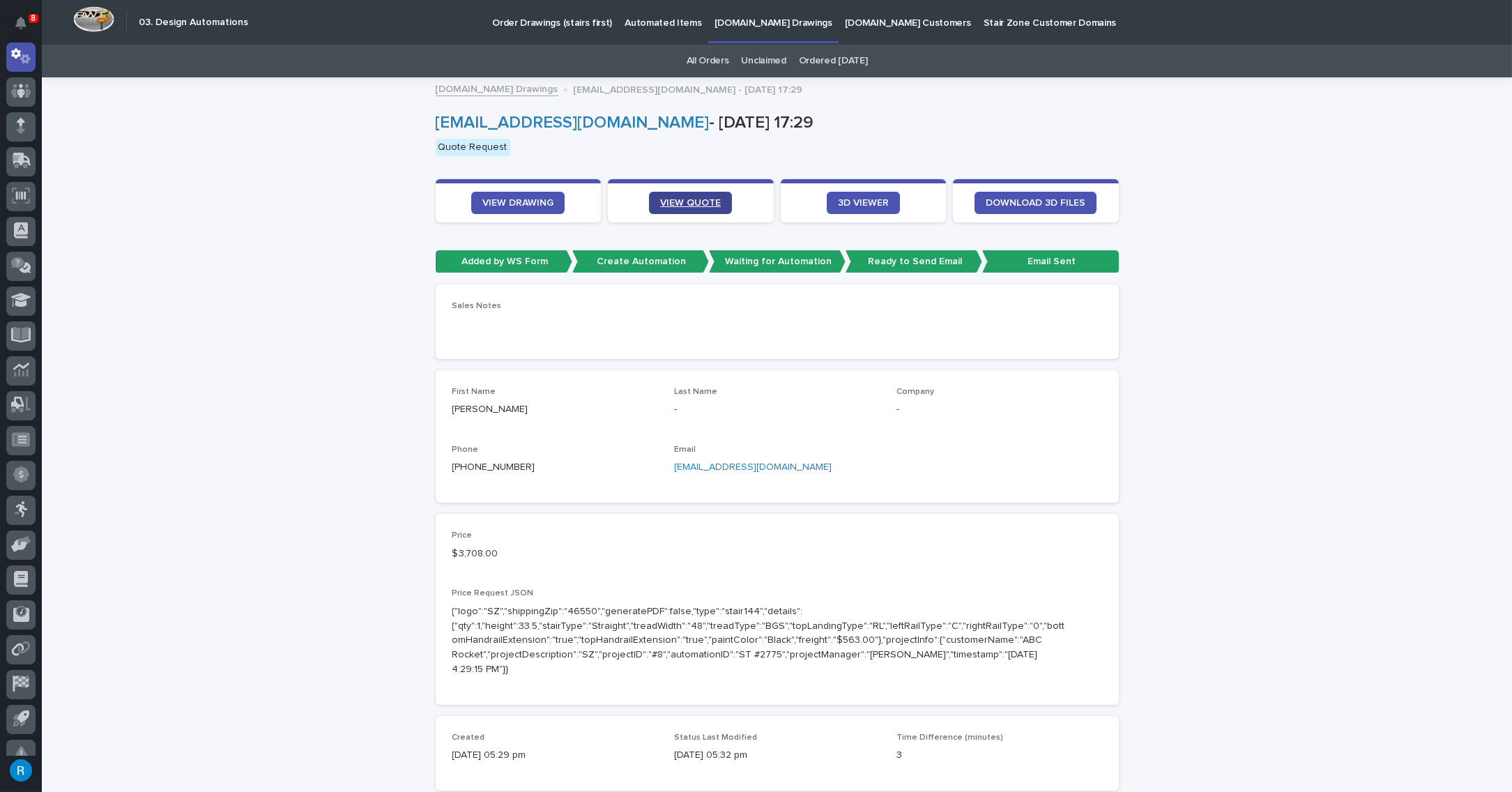
click at [687, 199] on span "VIEW QUOTE" at bounding box center [690, 203] width 61 height 10
click at [519, 199] on span "VIEW DRAWING" at bounding box center [517, 203] width 71 height 10
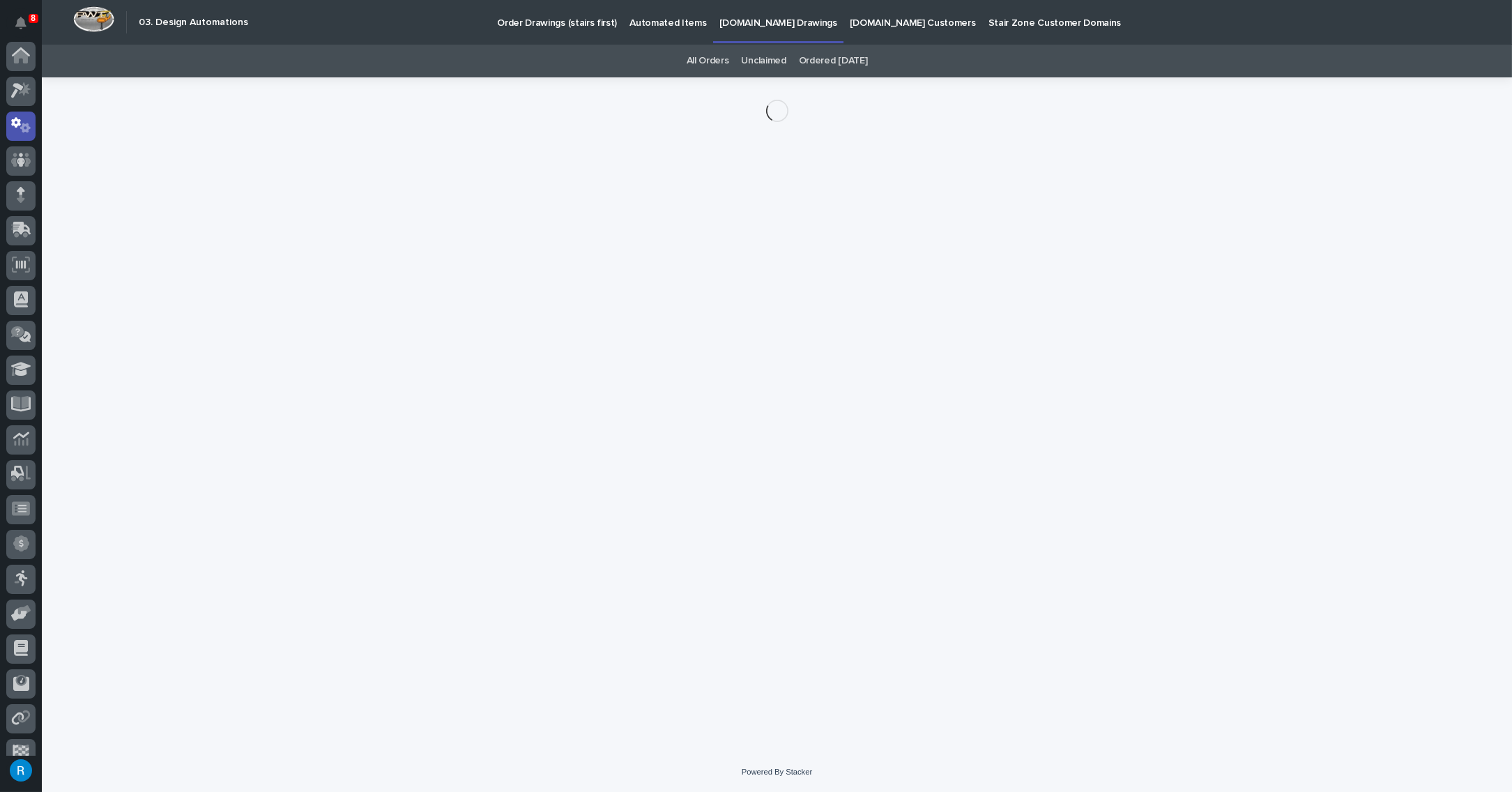
scroll to position [69, 0]
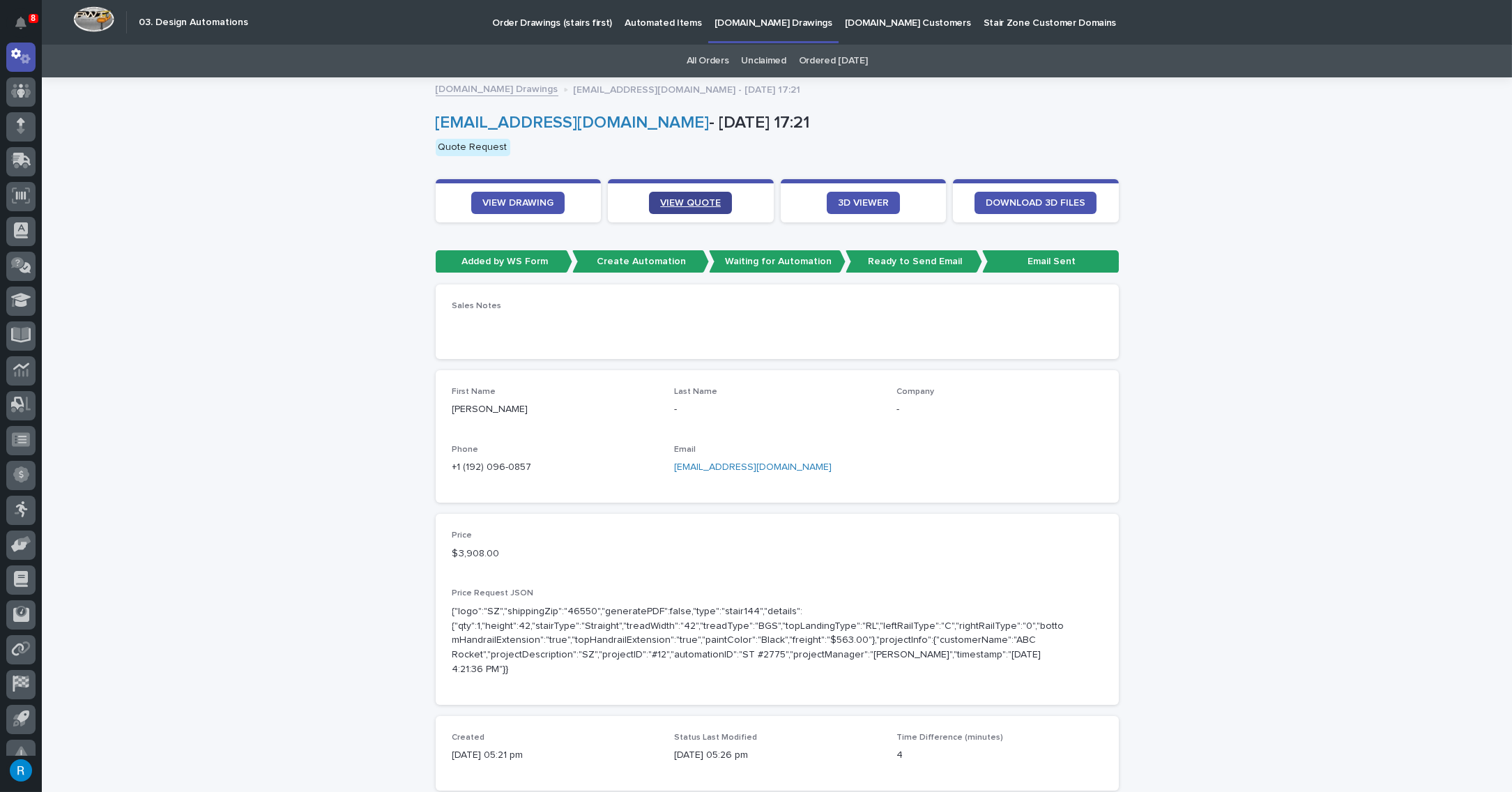
click at [678, 201] on span "VIEW QUOTE" at bounding box center [690, 203] width 61 height 10
click at [700, 209] on link "VIEW QUOTE" at bounding box center [690, 203] width 83 height 22
